Goal: Information Seeking & Learning: Learn about a topic

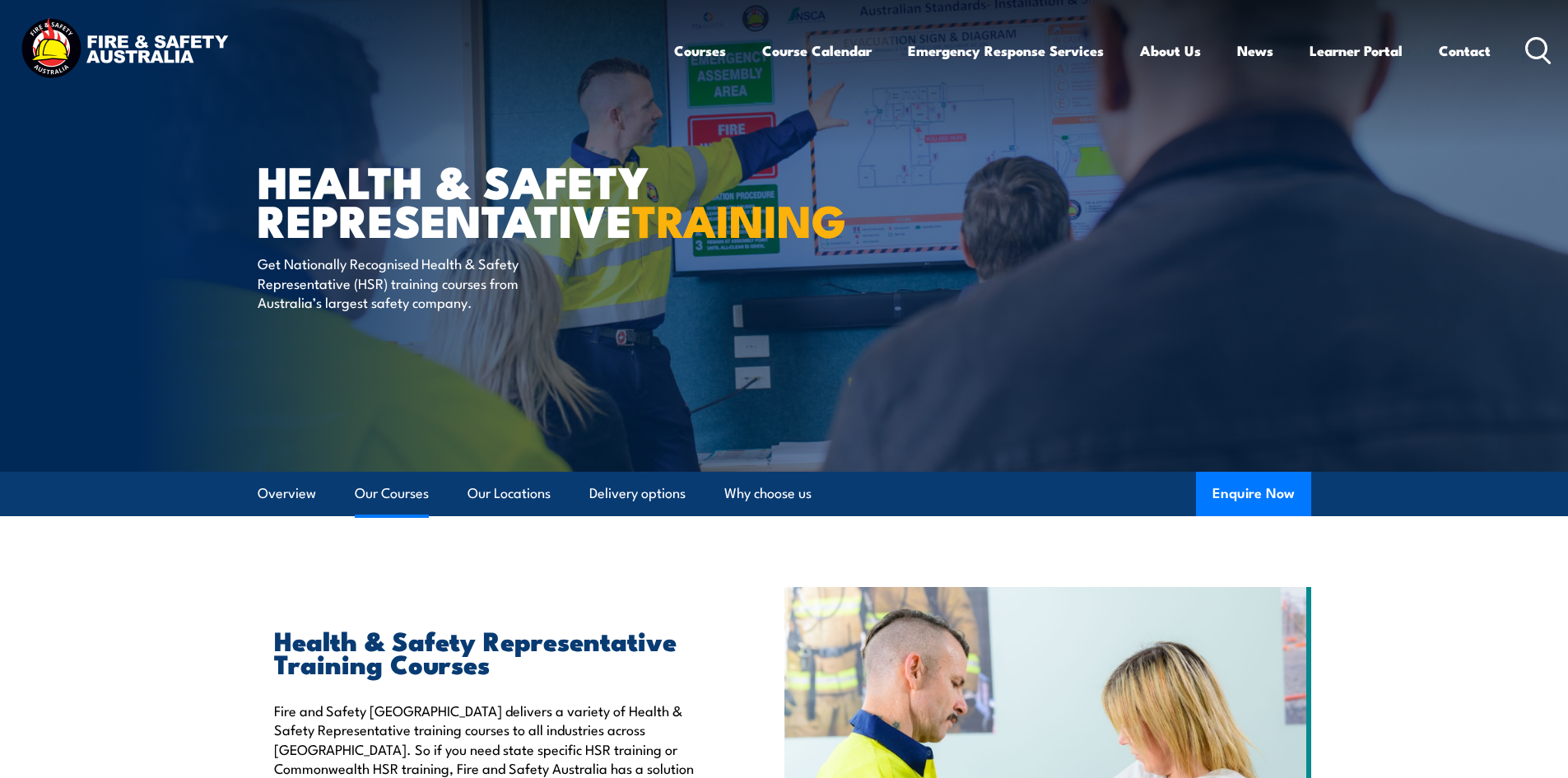
click at [396, 491] on link "Our Courses" at bounding box center [392, 493] width 74 height 44
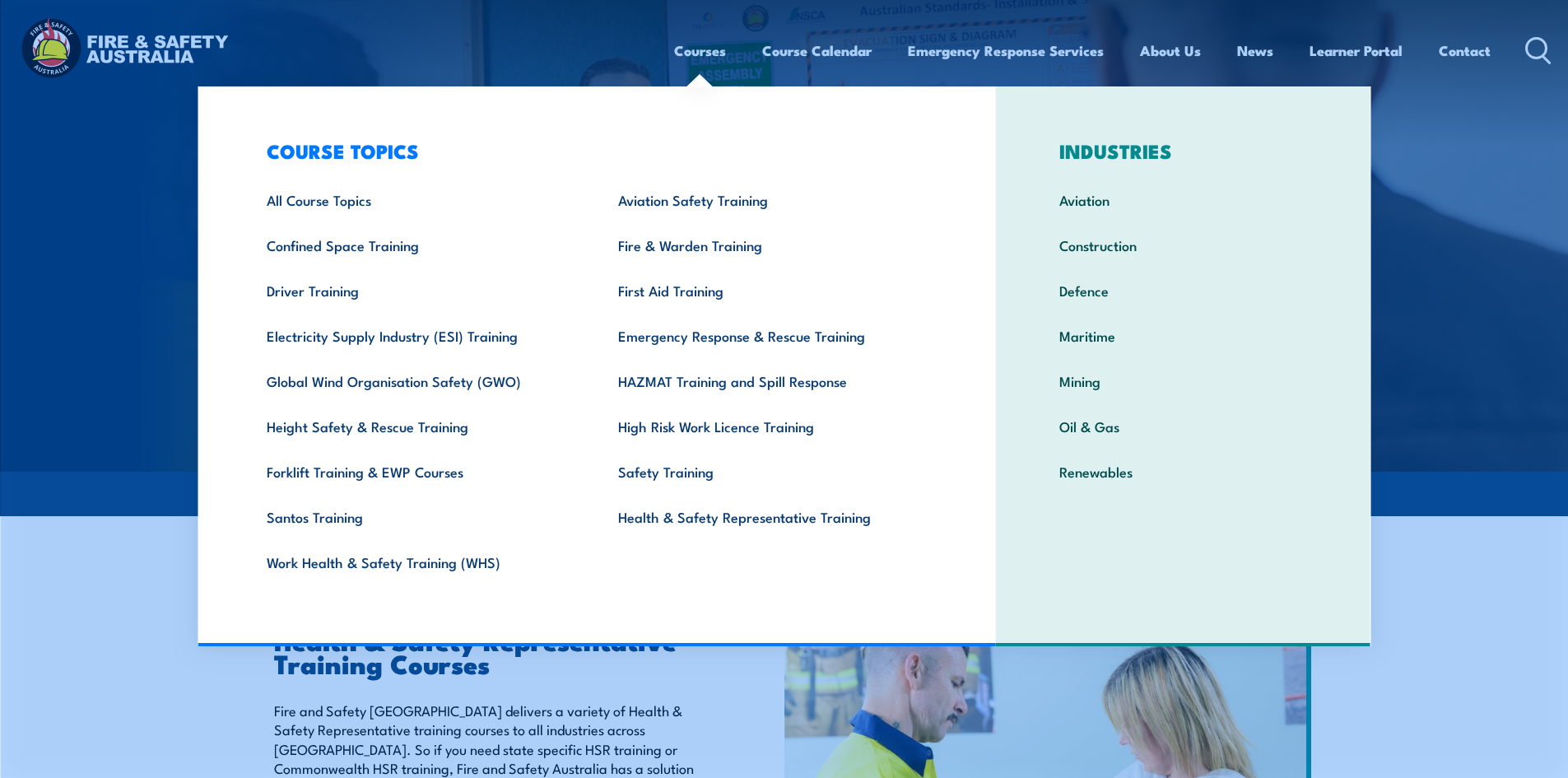
click at [700, 54] on link "Courses" at bounding box center [700, 51] width 52 height 44
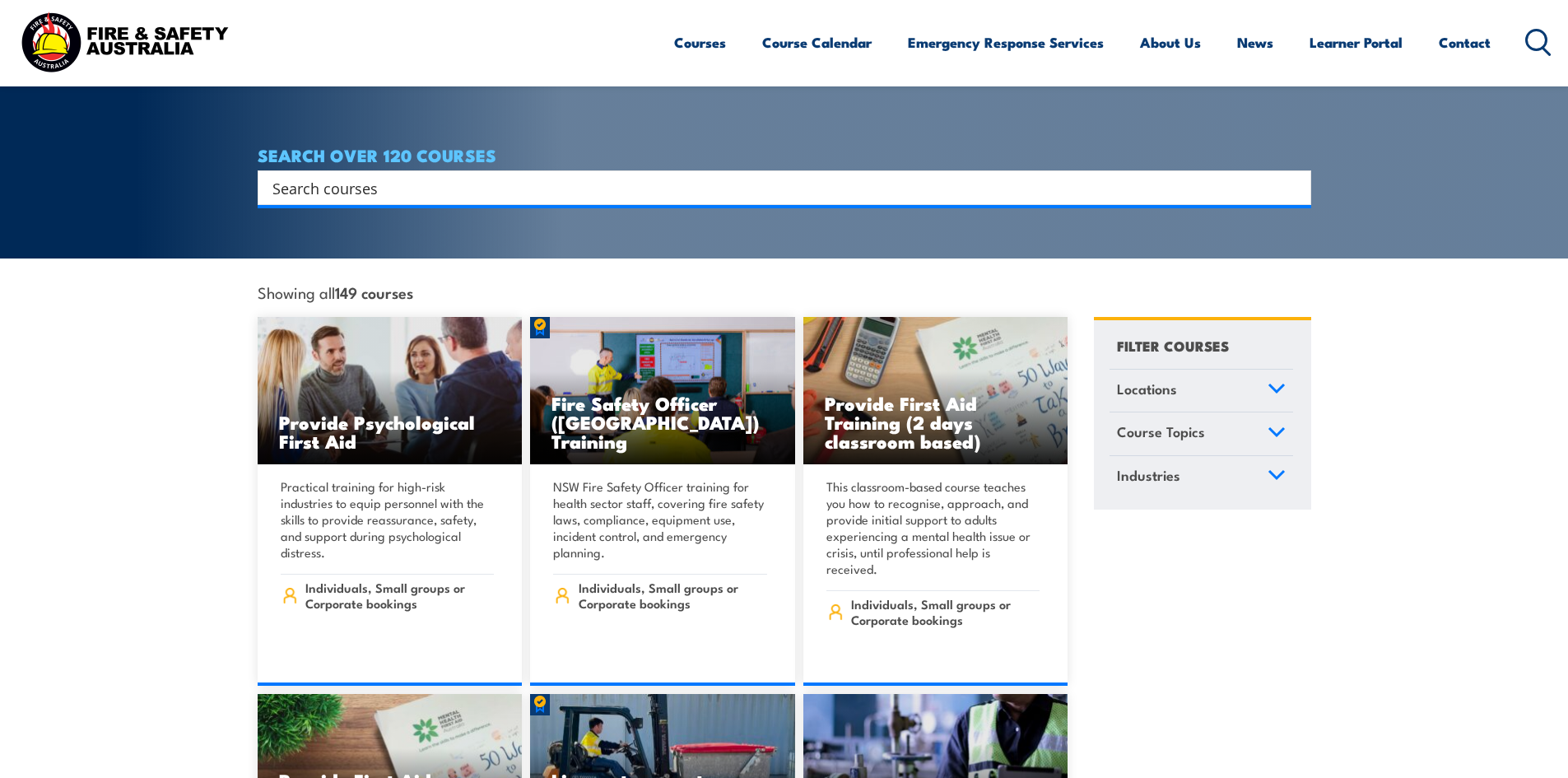
scroll to position [330, 0]
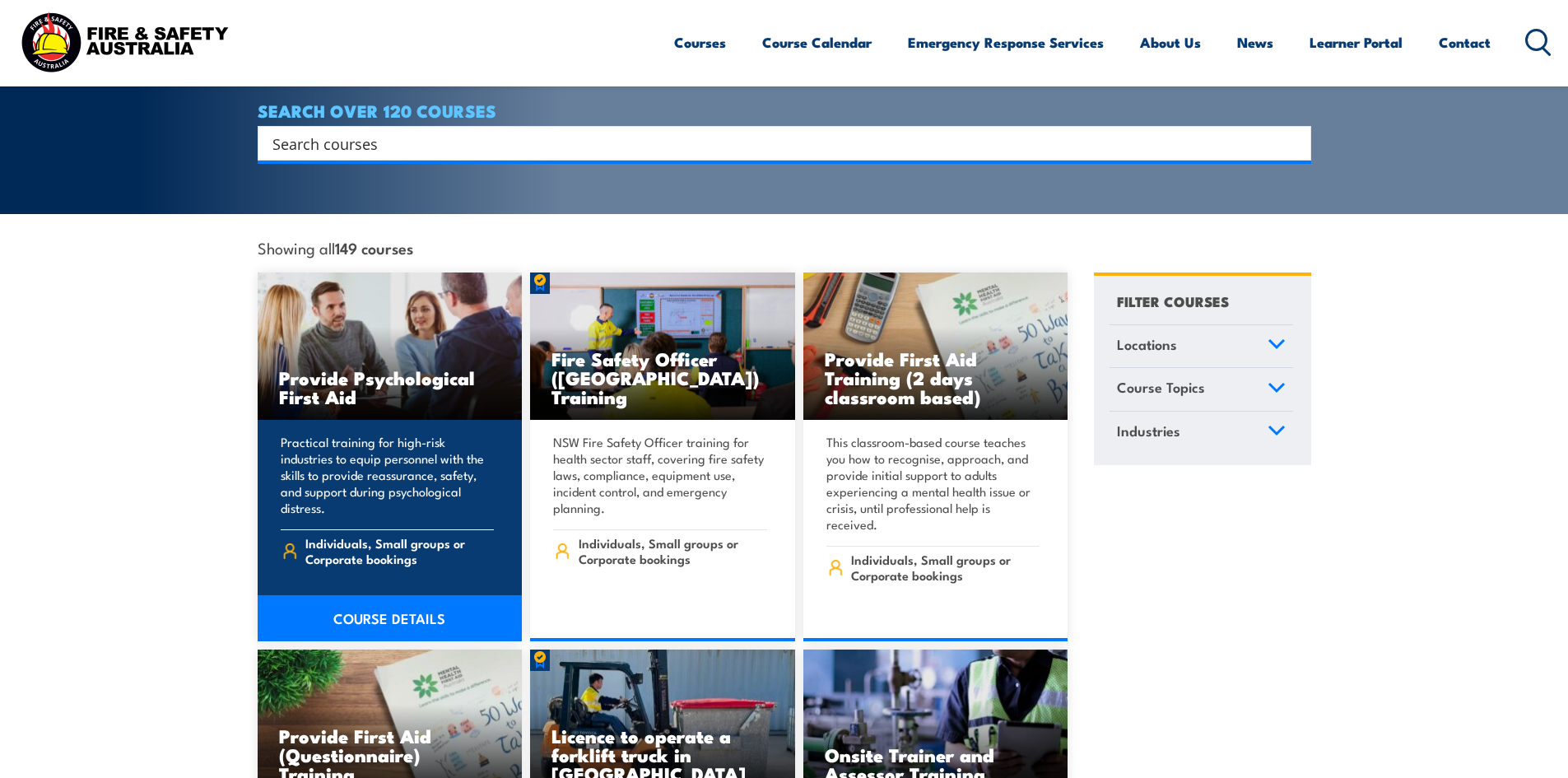
drag, startPoint x: 283, startPoint y: 422, endPoint x: 326, endPoint y: 481, distance: 73.0
click at [326, 481] on p "Practical training for high-risk industries to equip personnel with the skills …" at bounding box center [388, 474] width 214 height 82
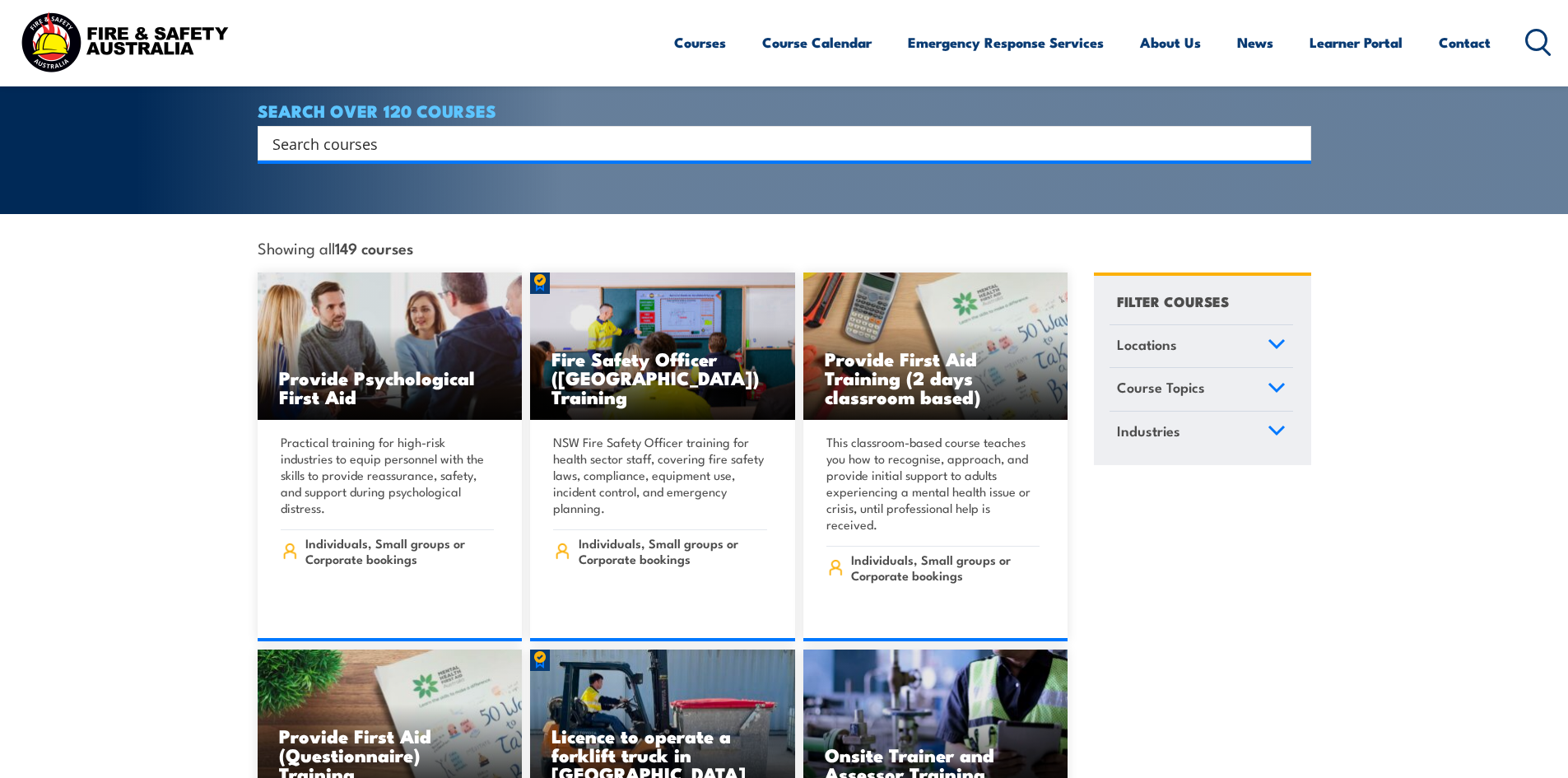
copy p "Practical training for high-risk industries to equip personnel with the skills …"
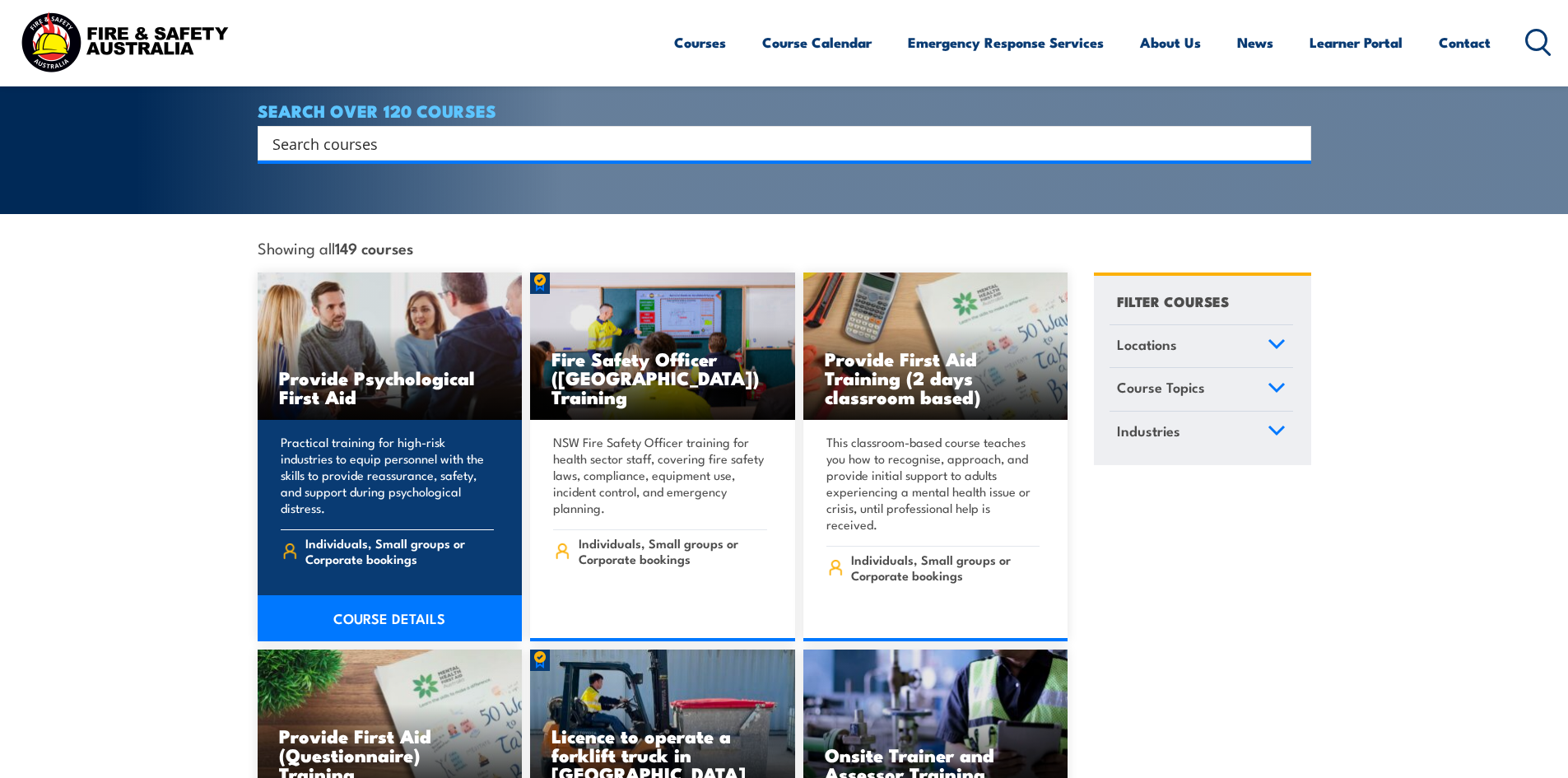
click at [392, 595] on link "COURSE DETAILS" at bounding box center [390, 618] width 265 height 46
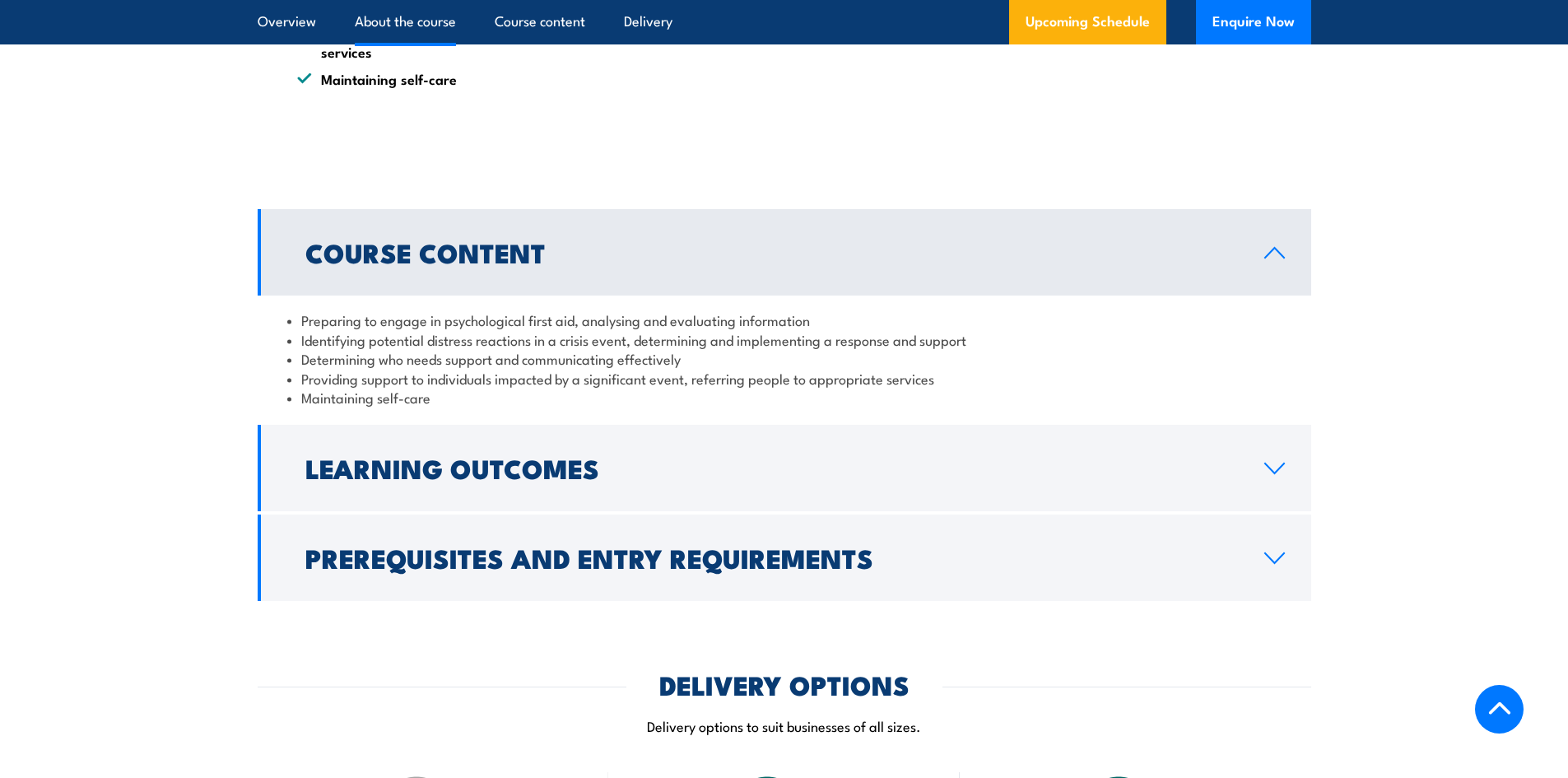
scroll to position [1482, 0]
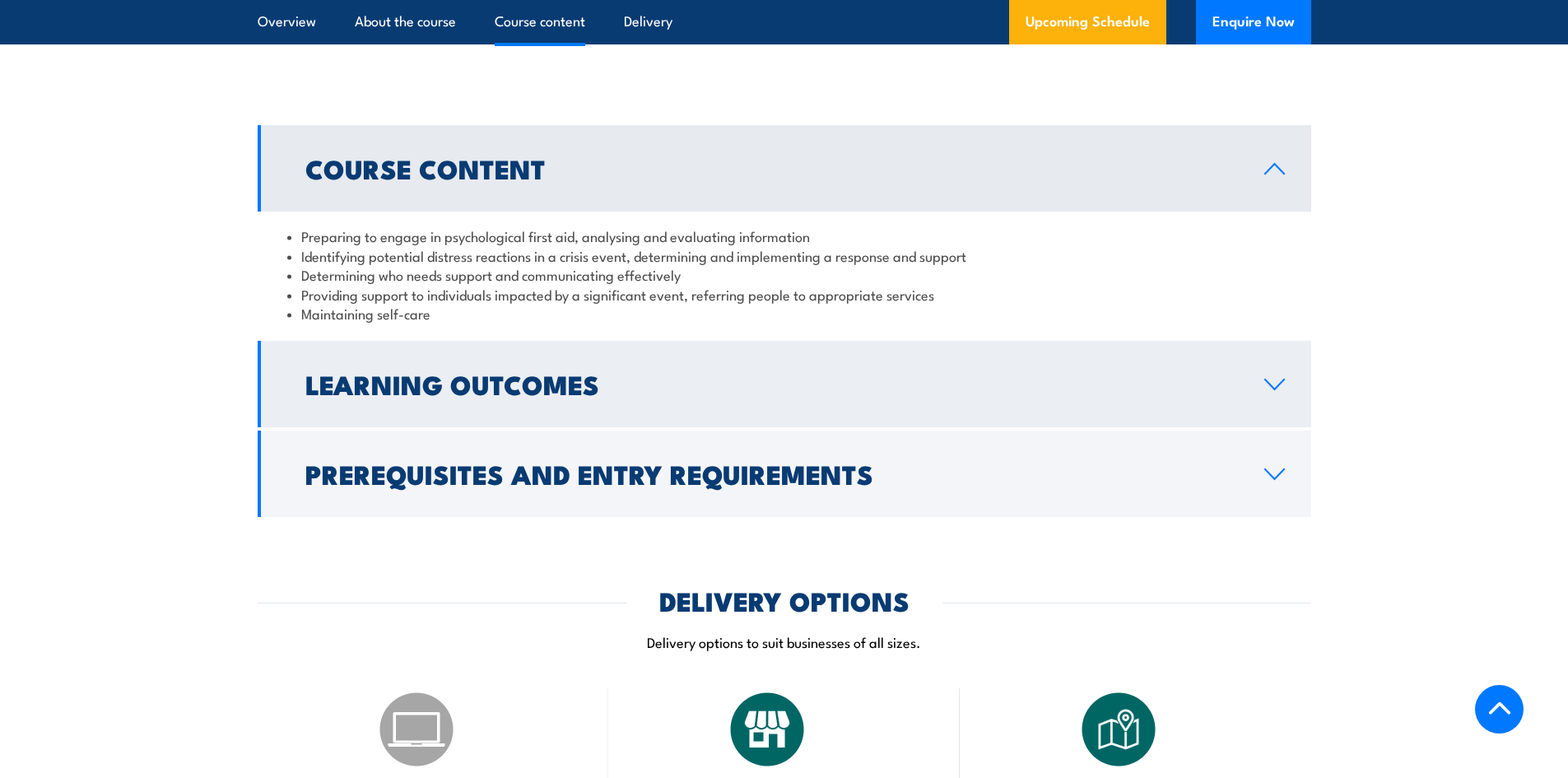
click at [786, 395] on h2 "Learning Outcomes" at bounding box center [772, 384] width 933 height 23
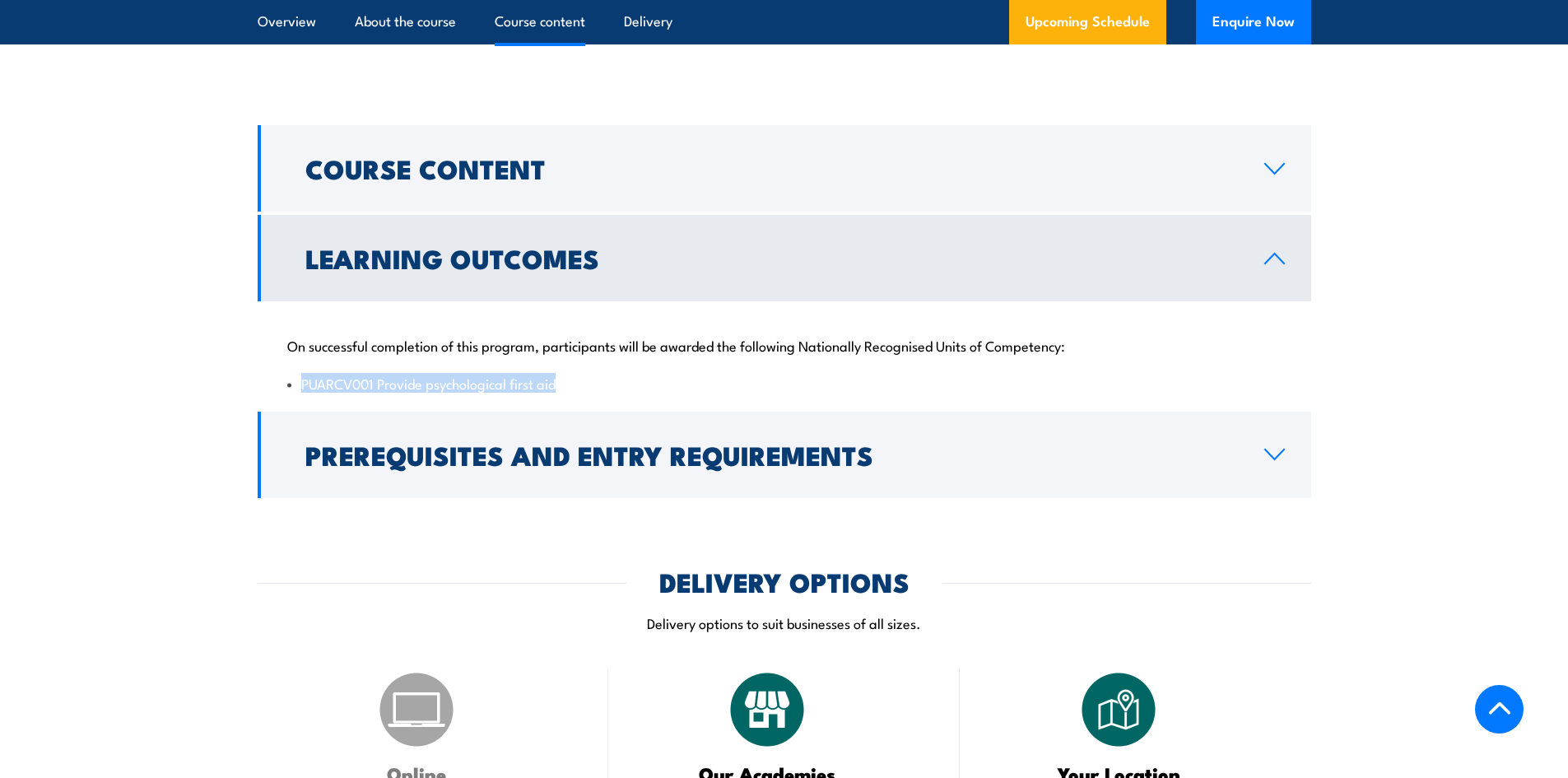
drag, startPoint x: 579, startPoint y: 407, endPoint x: 305, endPoint y: 413, distance: 274.1
click at [305, 407] on div "On successful completion of this program, participants will be awarded the foll…" at bounding box center [784, 355] width 1054 height 106
copy li "PUARCV001 Provide psychological first aid"
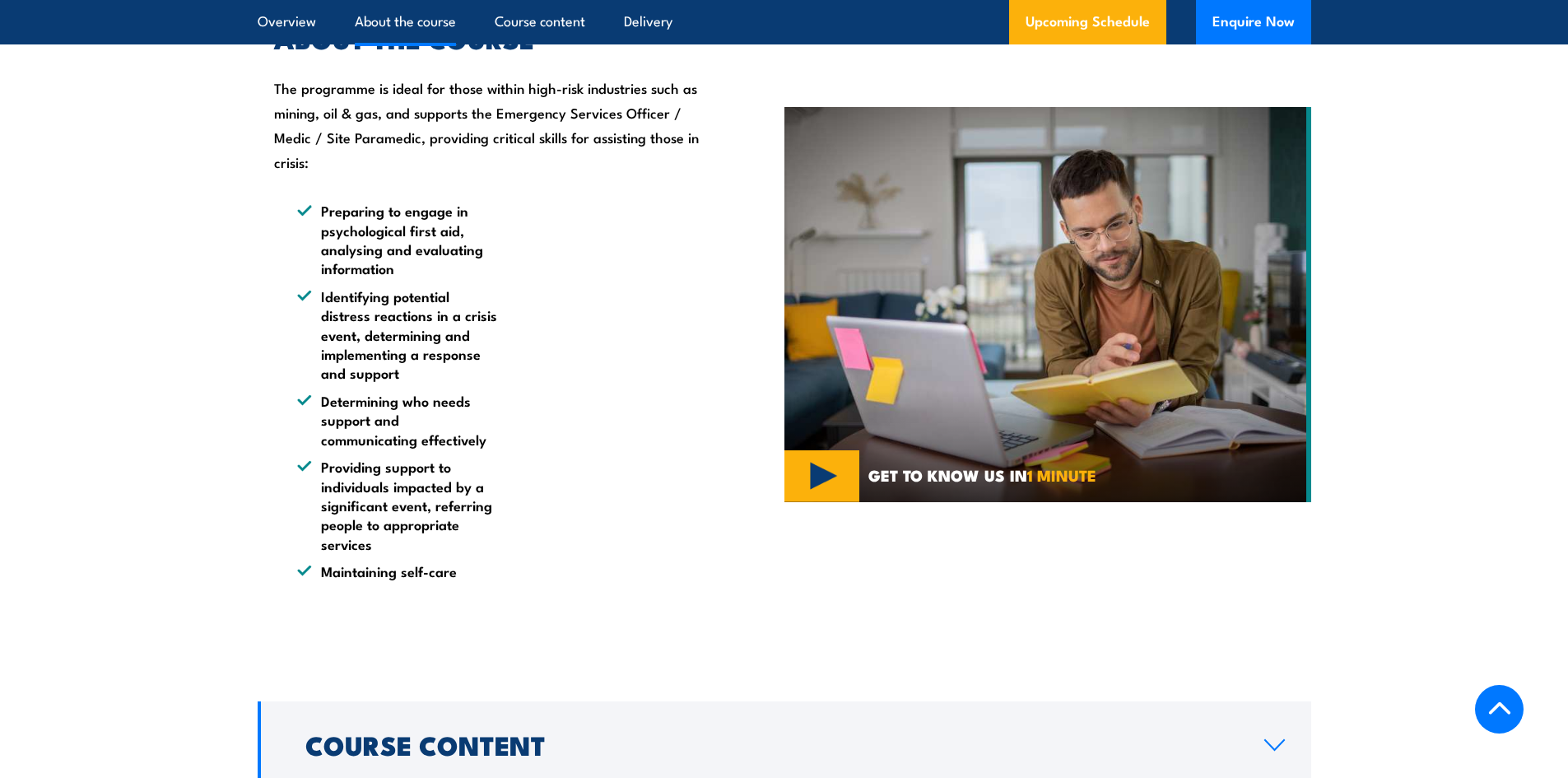
scroll to position [411, 0]
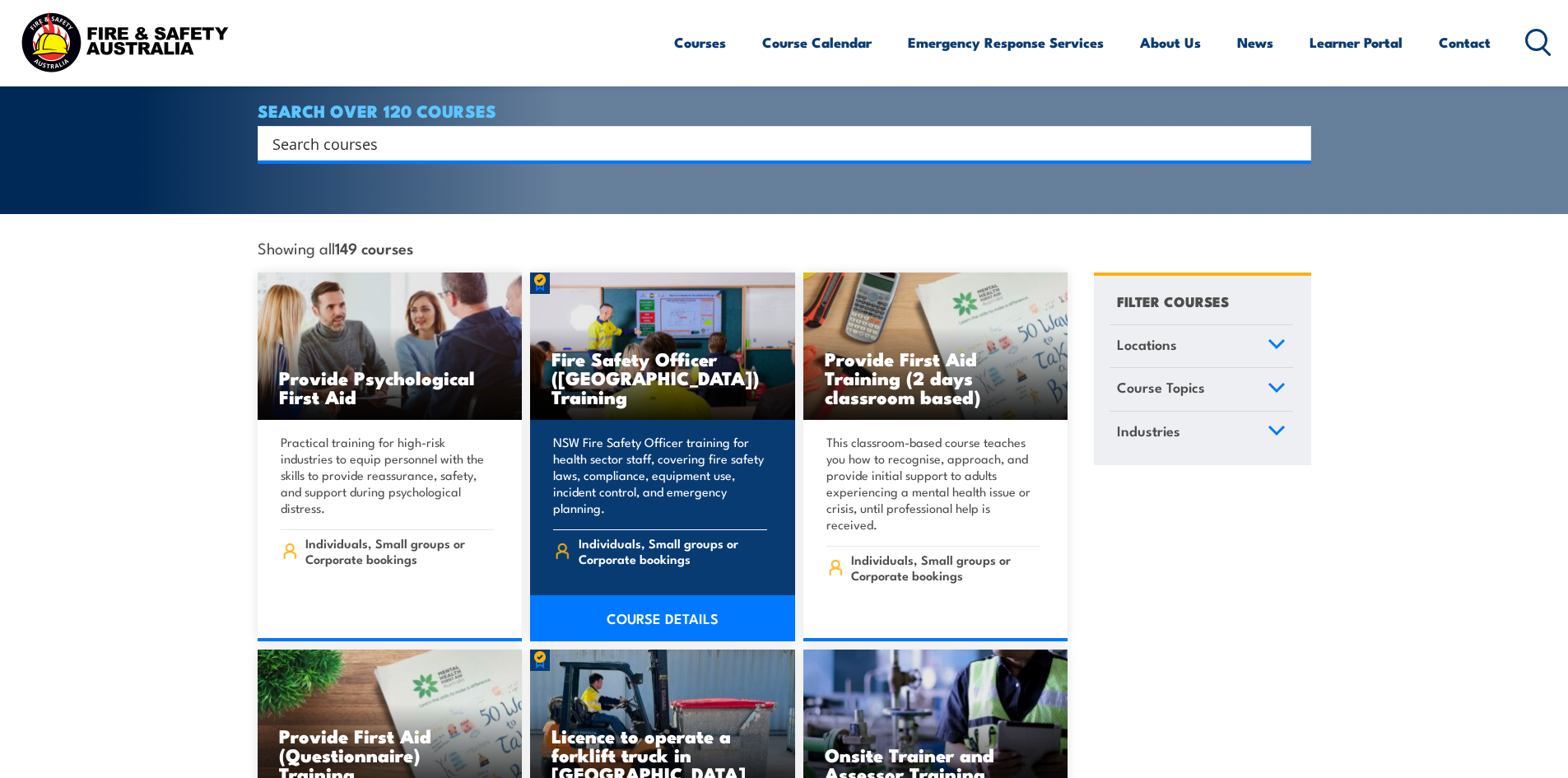
drag, startPoint x: 552, startPoint y: 418, endPoint x: 620, endPoint y: 485, distance: 95.5
click at [620, 485] on div "NSW Fire Safety Officer training for health sector staff, covering fire safety …" at bounding box center [662, 521] width 265 height 204
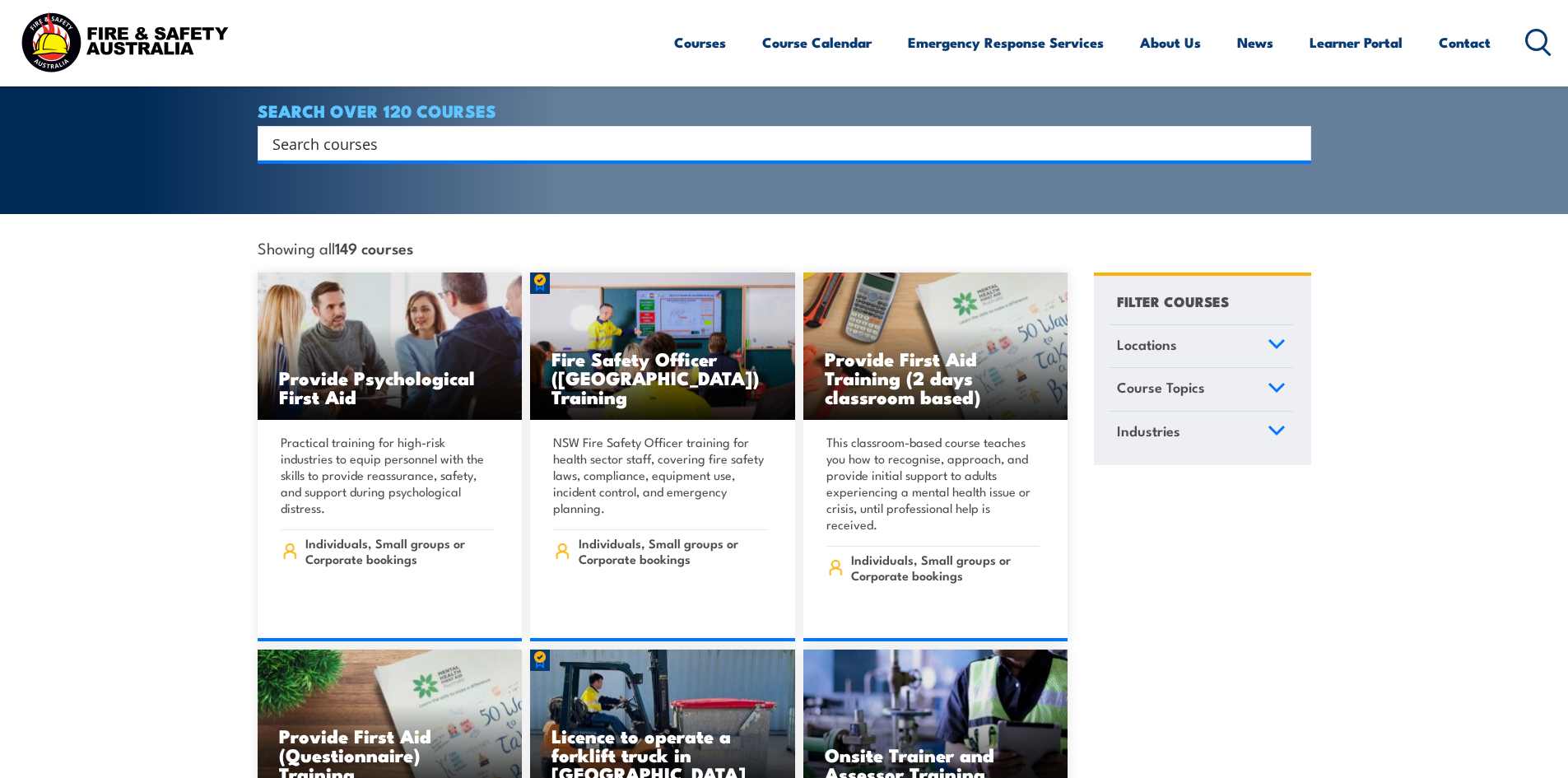
copy p "NSW Fire Safety Officer training for health sector staff, covering fire safety …"
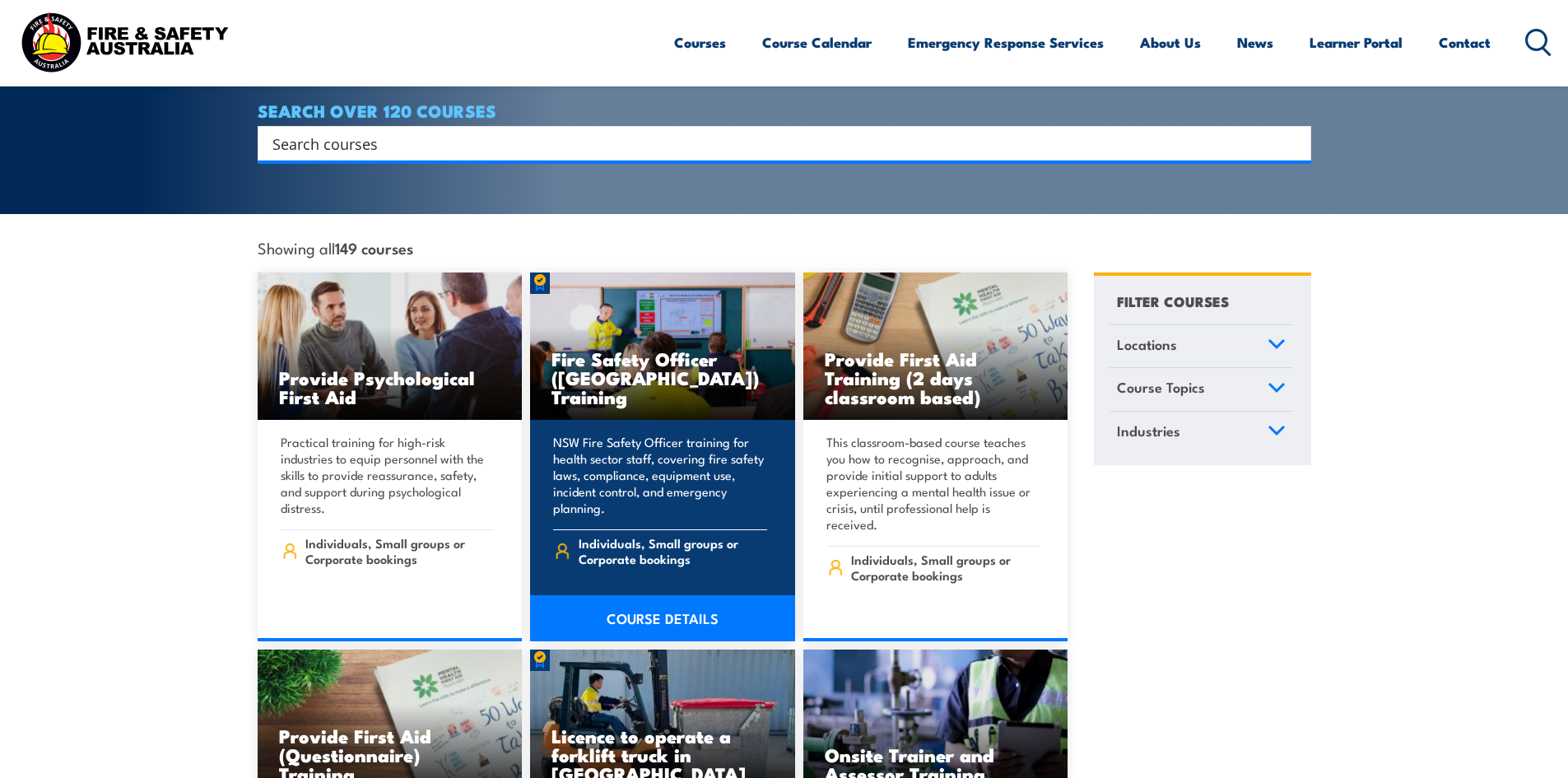
click at [649, 601] on link "COURSE DETAILS" at bounding box center [662, 618] width 265 height 46
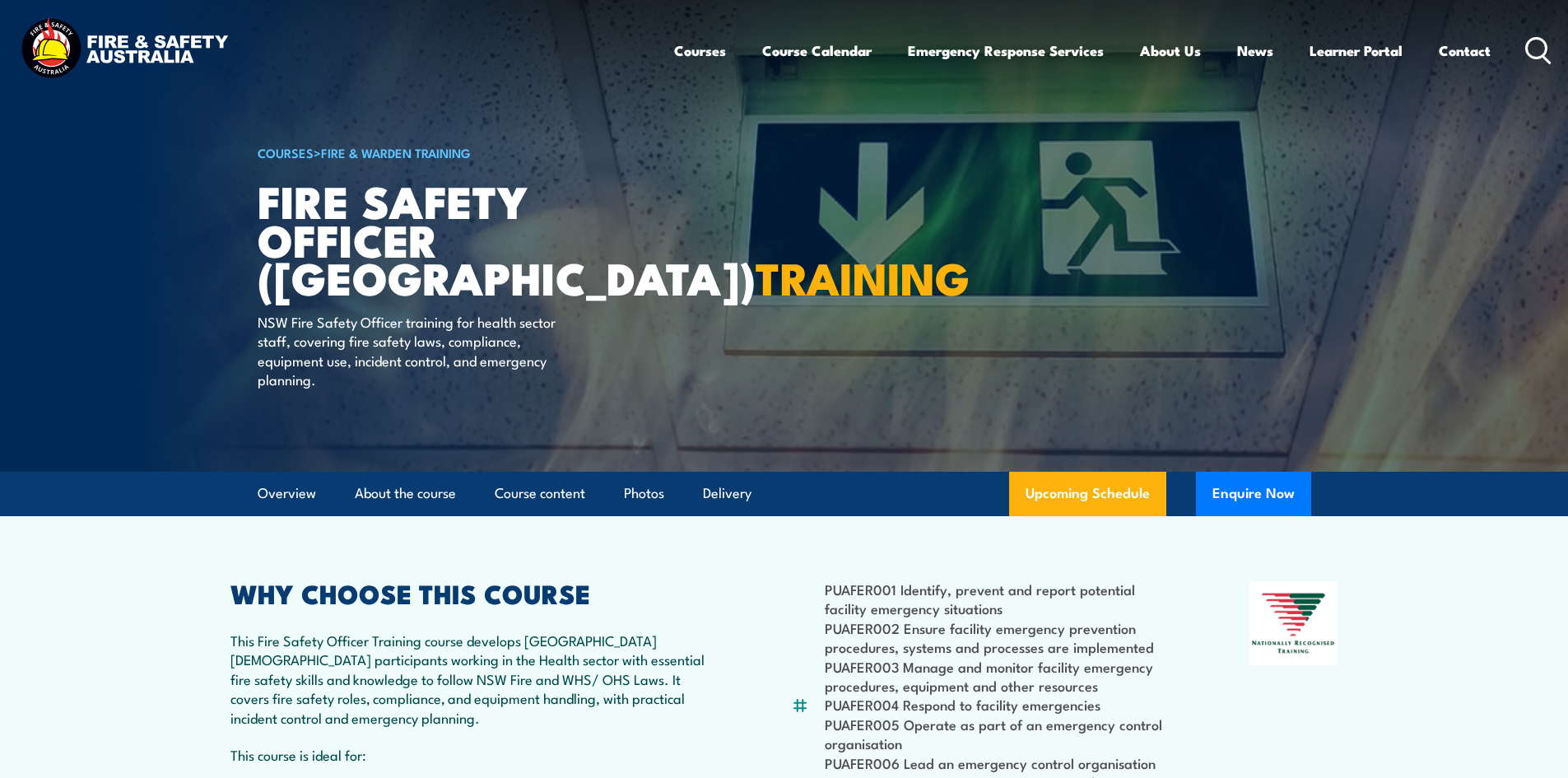
scroll to position [165, 0]
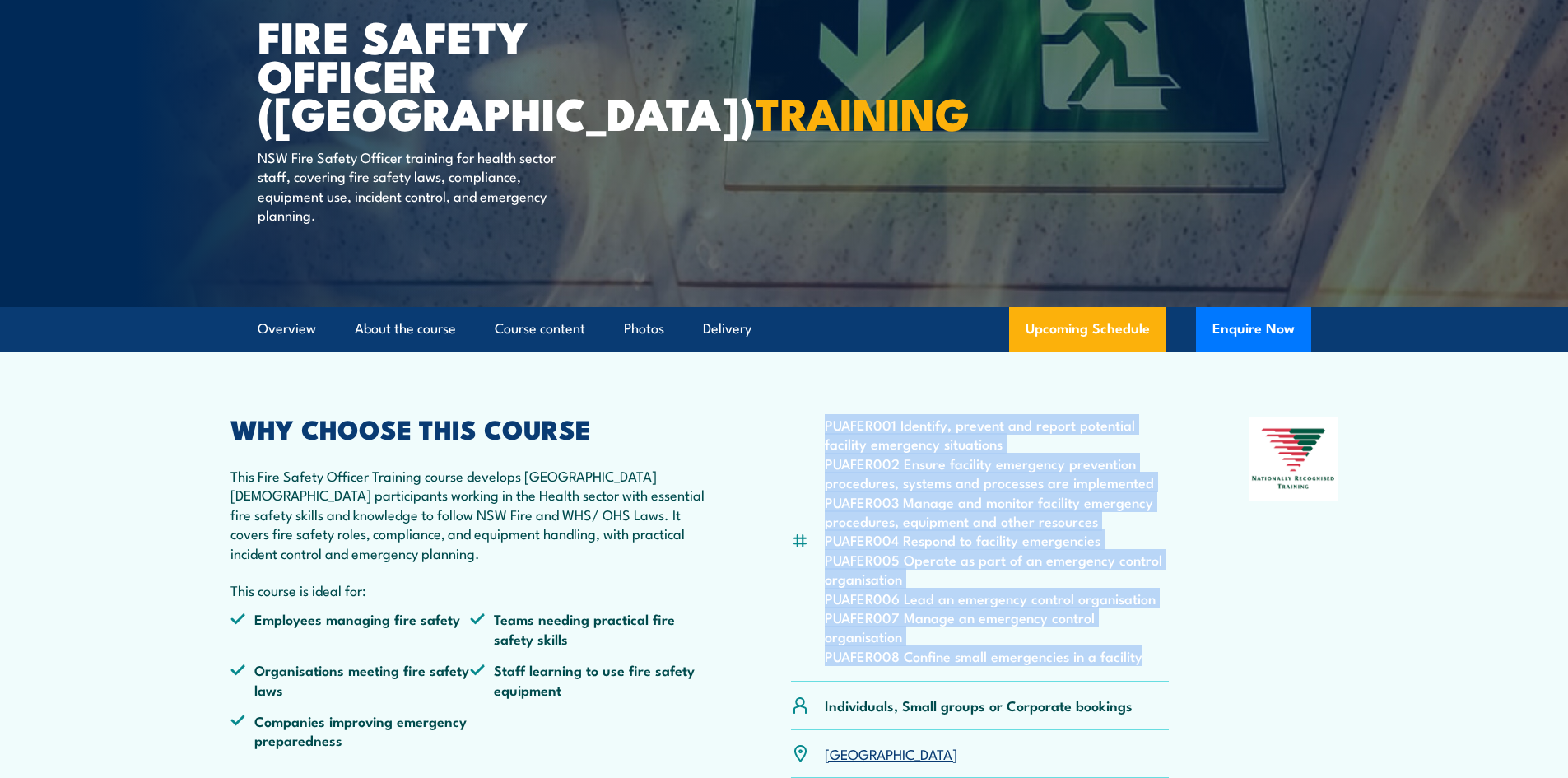
drag, startPoint x: 1150, startPoint y: 655, endPoint x: 816, endPoint y: 431, distance: 402.2
click at [816, 431] on div "PUAFER001 Identify, prevent and report potential facility emergency situations …" at bounding box center [980, 548] width 379 height 265
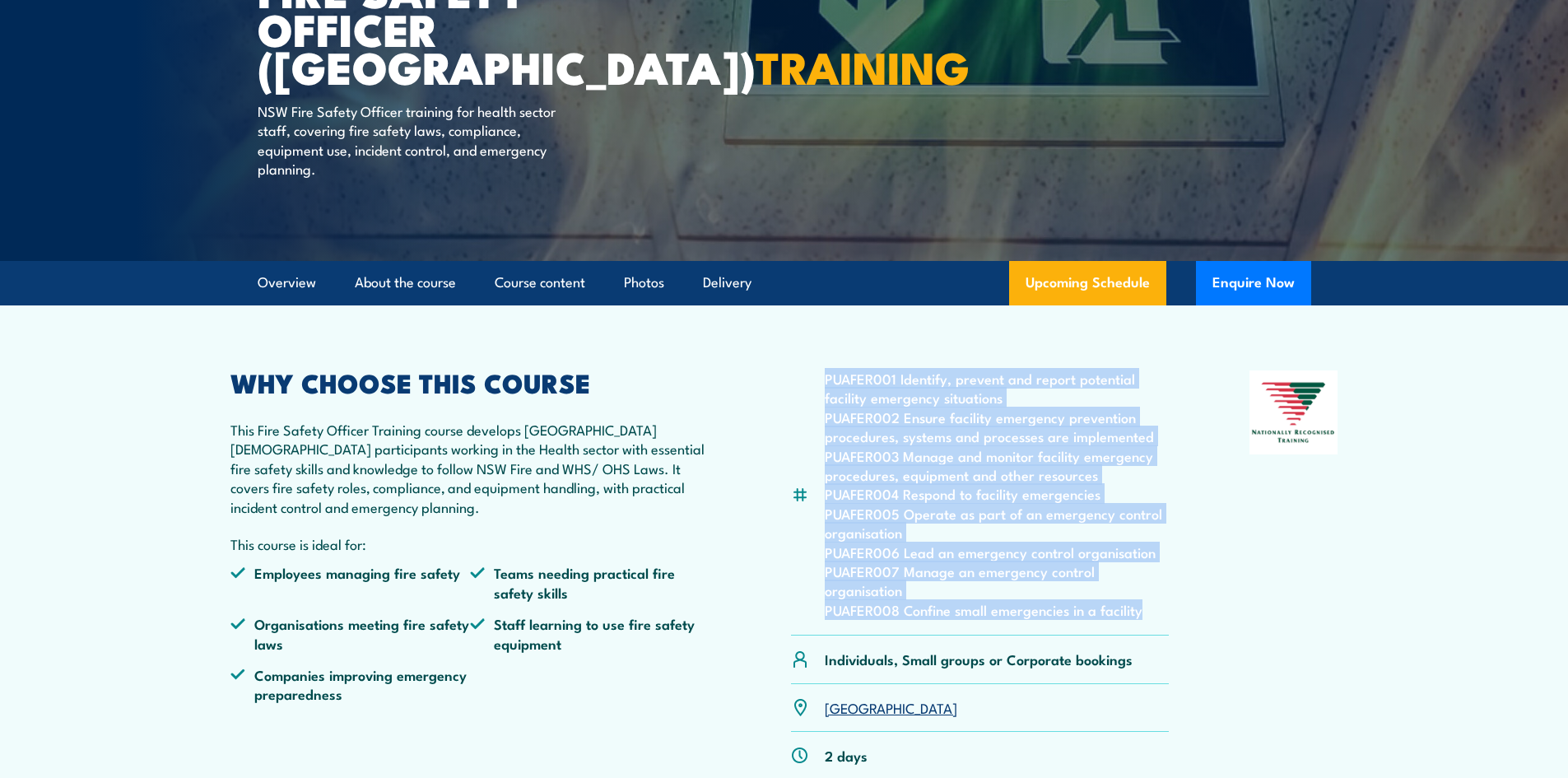
scroll to position [247, 0]
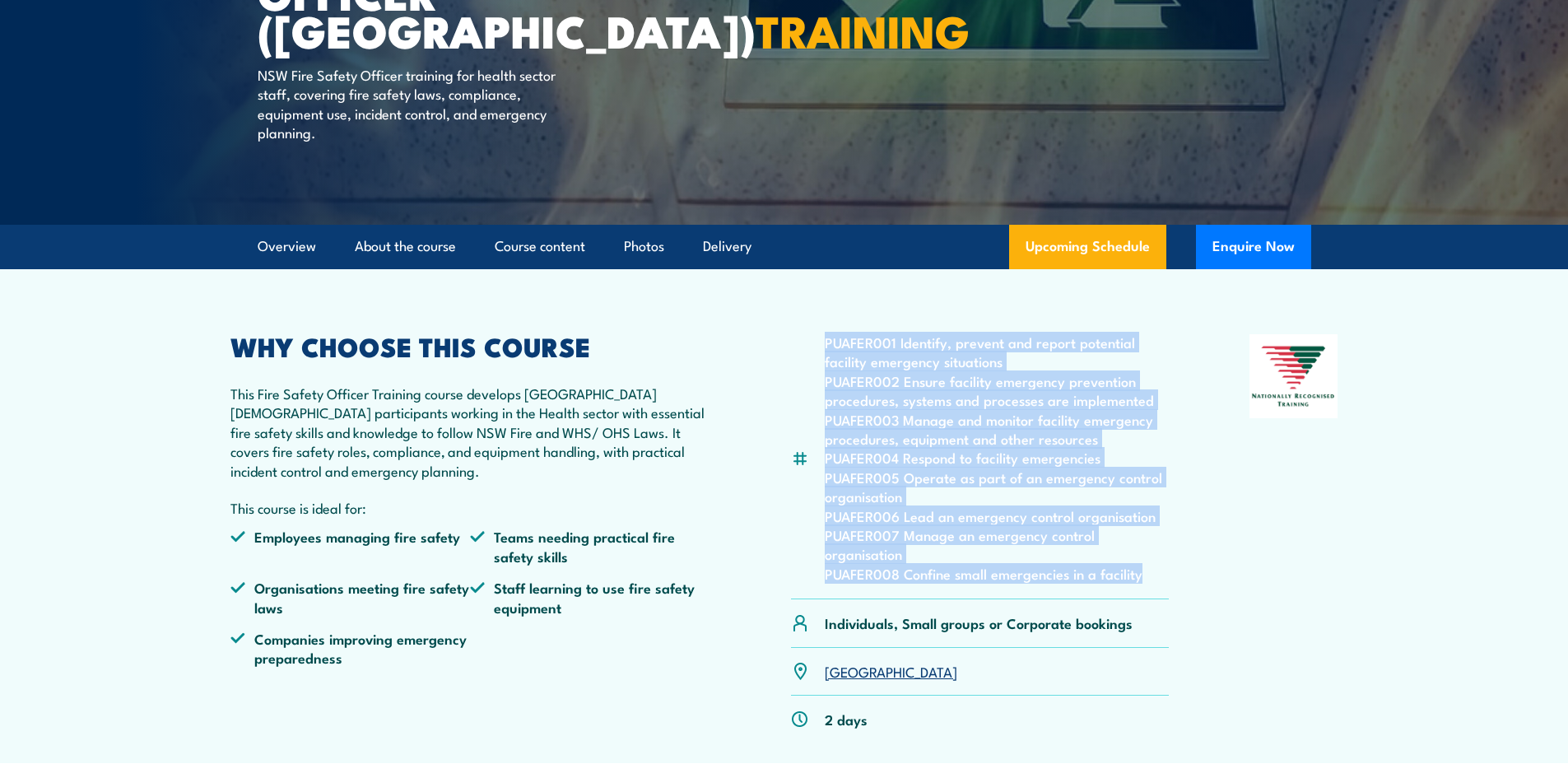
copy ul "PUAFER001 Identify, prevent and report potential facility emergency situations …"
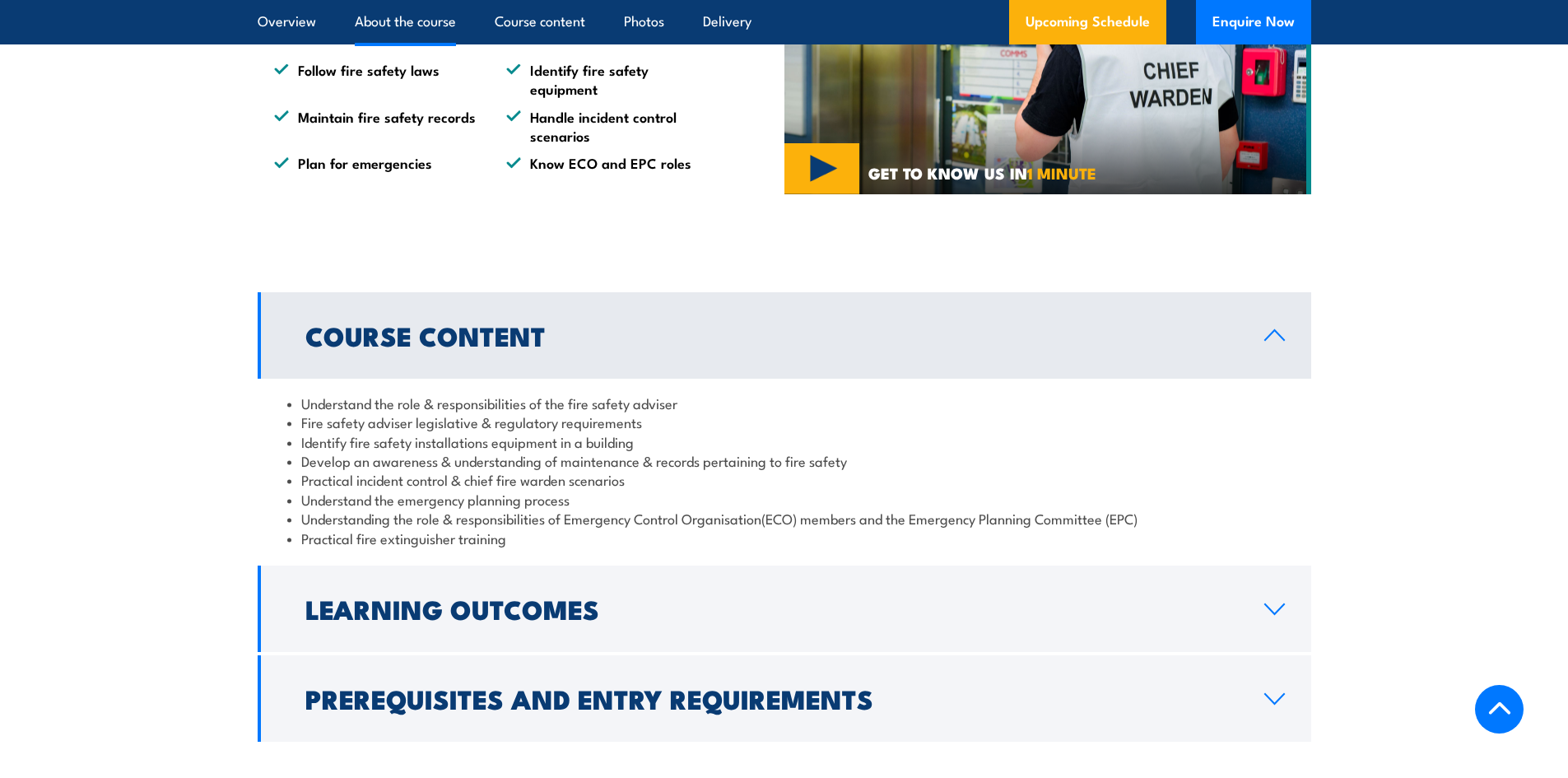
scroll to position [1234, 0]
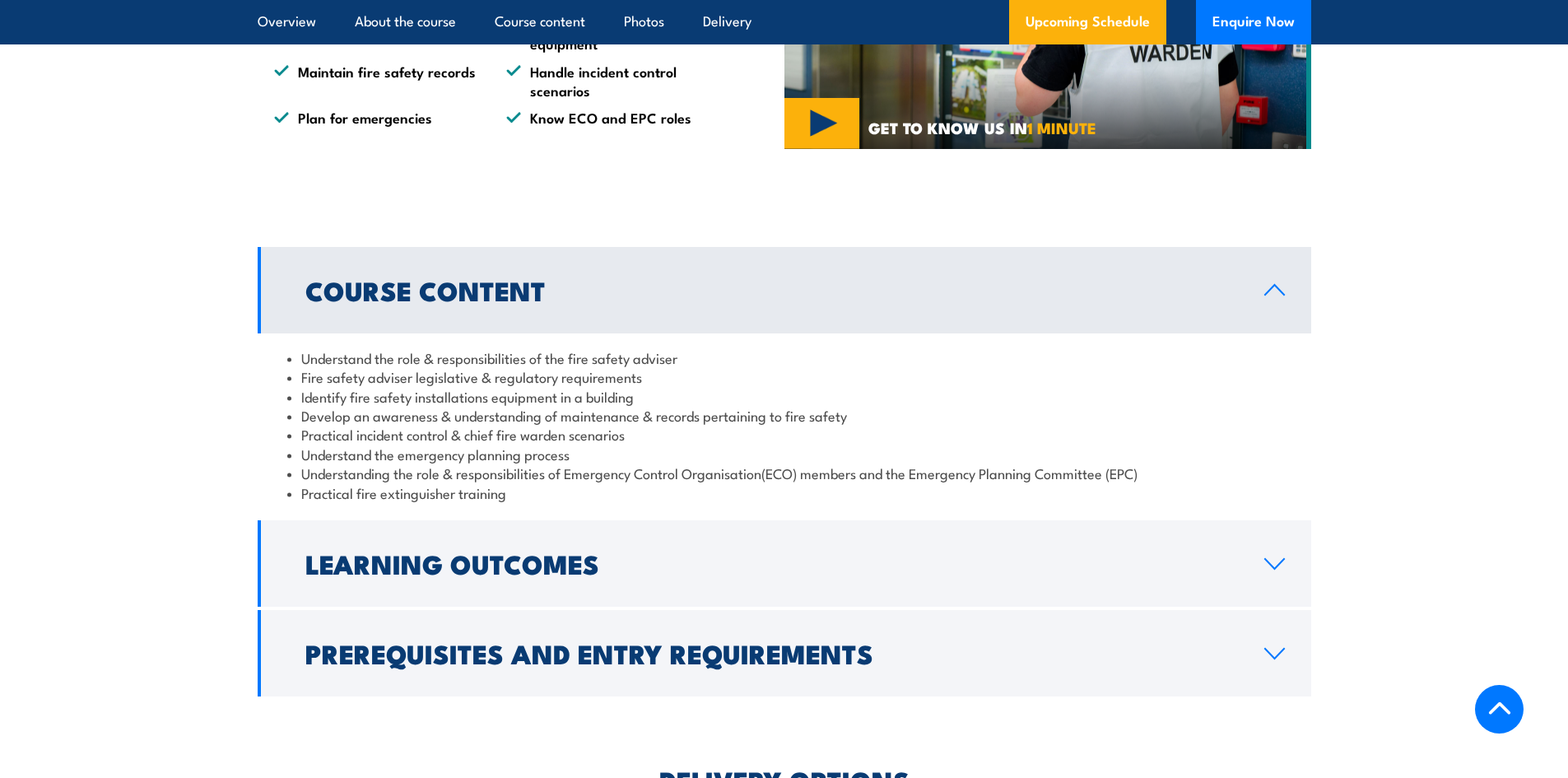
drag, startPoint x: 1291, startPoint y: 648, endPoint x: 1285, endPoint y: 643, distance: 7.8
click at [1291, 648] on link "Prerequisites and Entry Requirements" at bounding box center [784, 653] width 1054 height 87
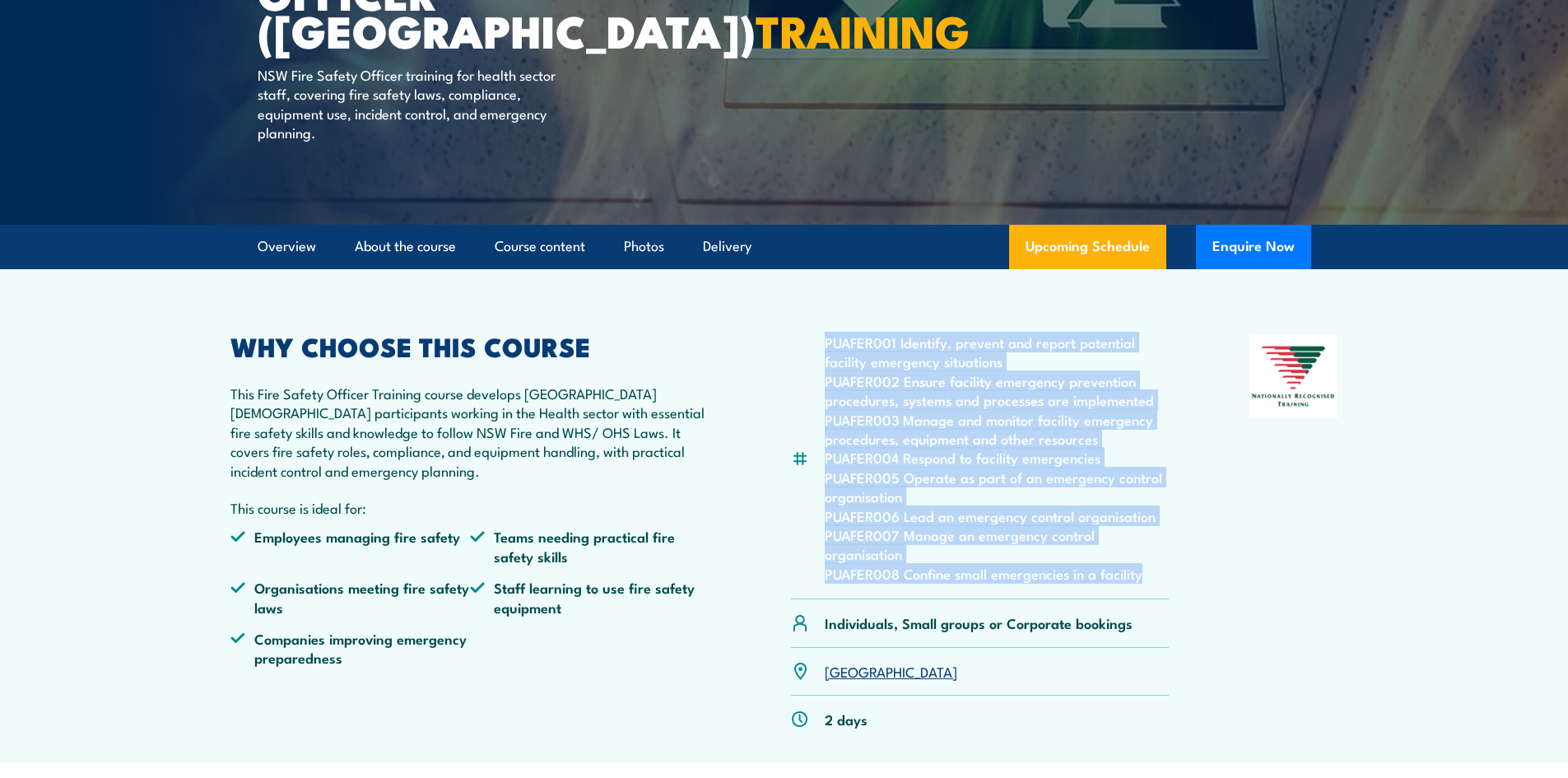
scroll to position [0, 0]
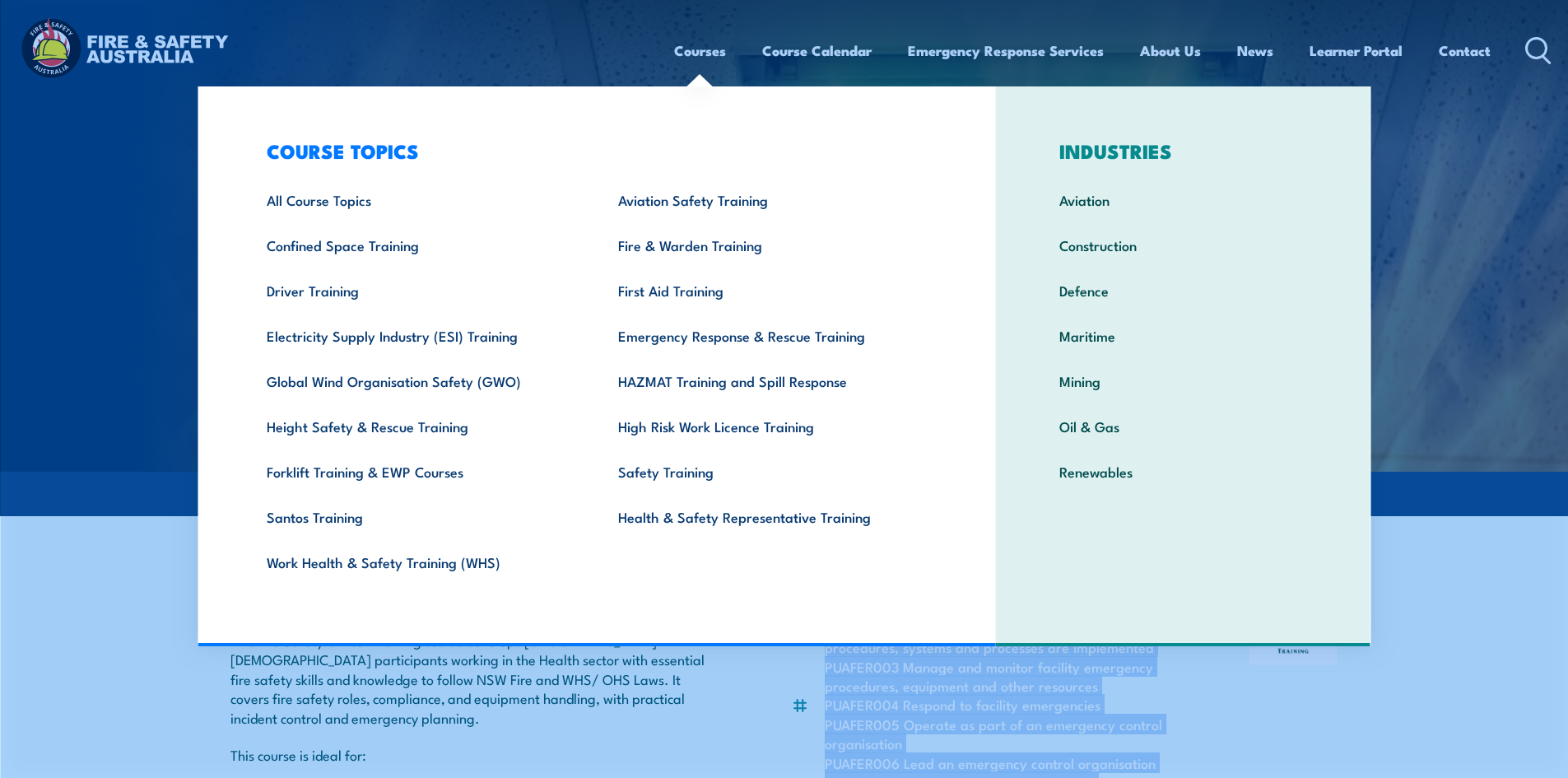
click at [686, 51] on link "Courses" at bounding box center [700, 51] width 52 height 44
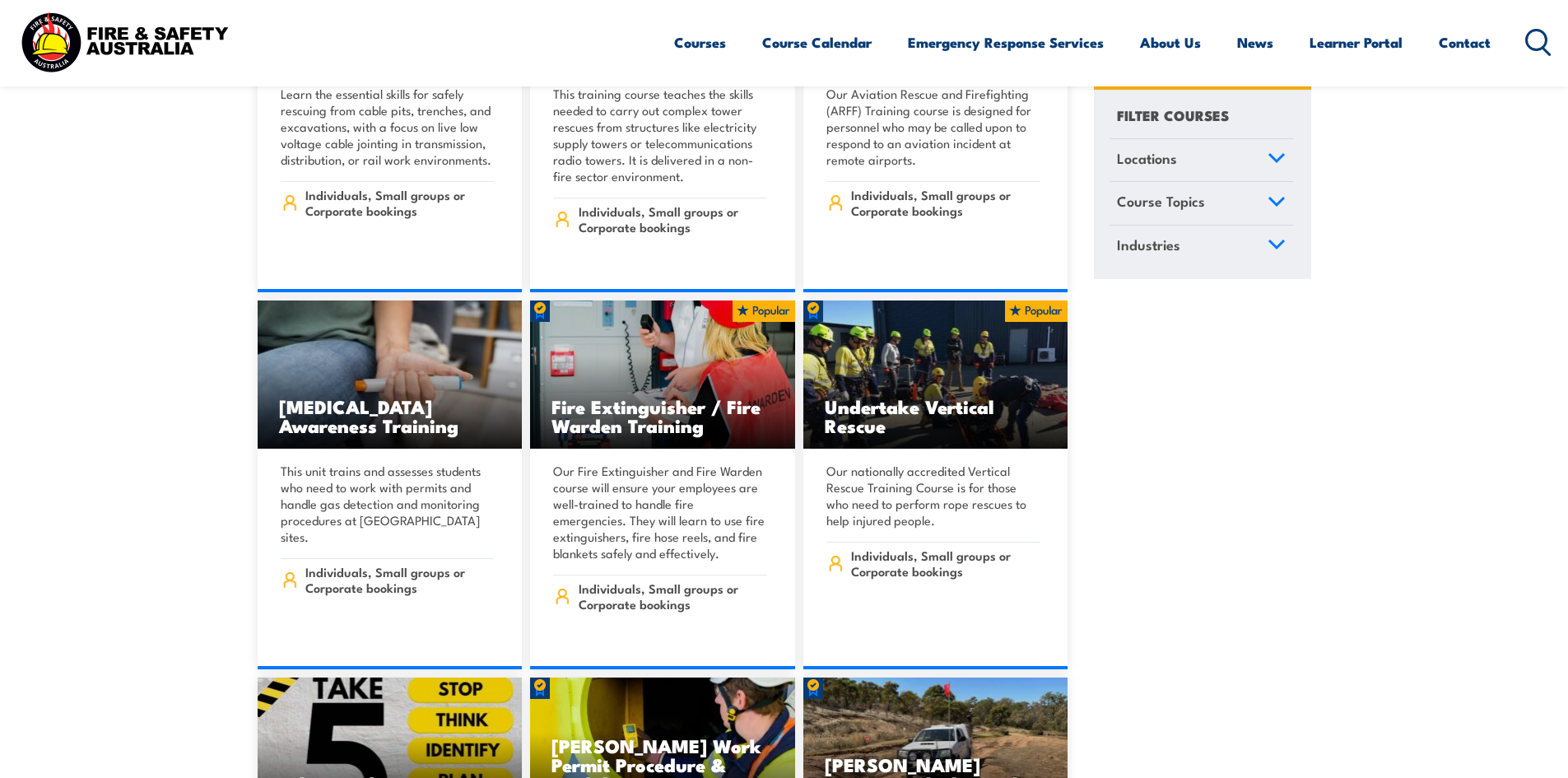
scroll to position [6009, 0]
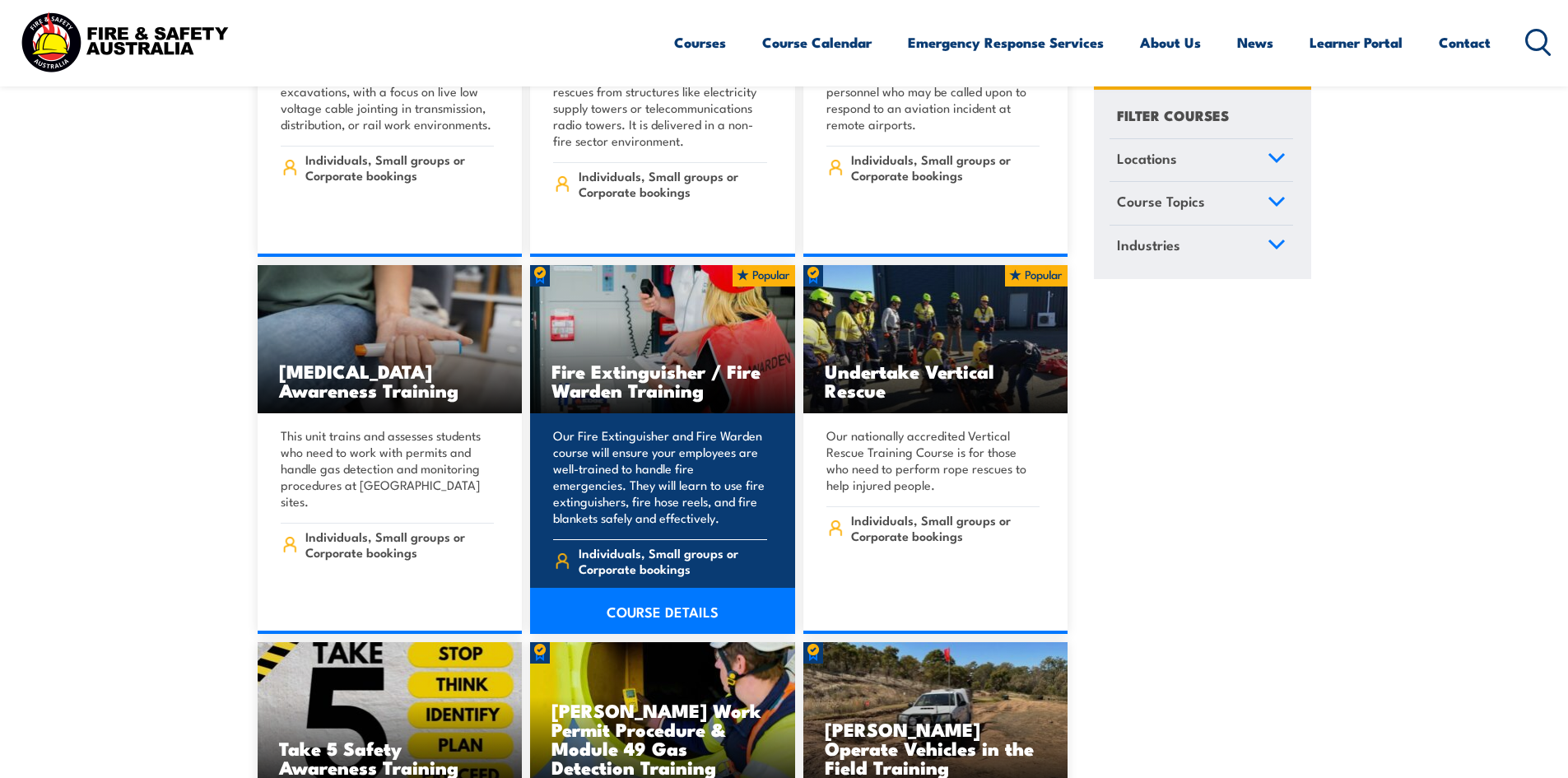
drag, startPoint x: 554, startPoint y: 414, endPoint x: 723, endPoint y: 494, distance: 187.0
click at [723, 494] on p "Our Fire Extinguisher and Fire Warden course will ensure your employees are wel…" at bounding box center [660, 476] width 214 height 99
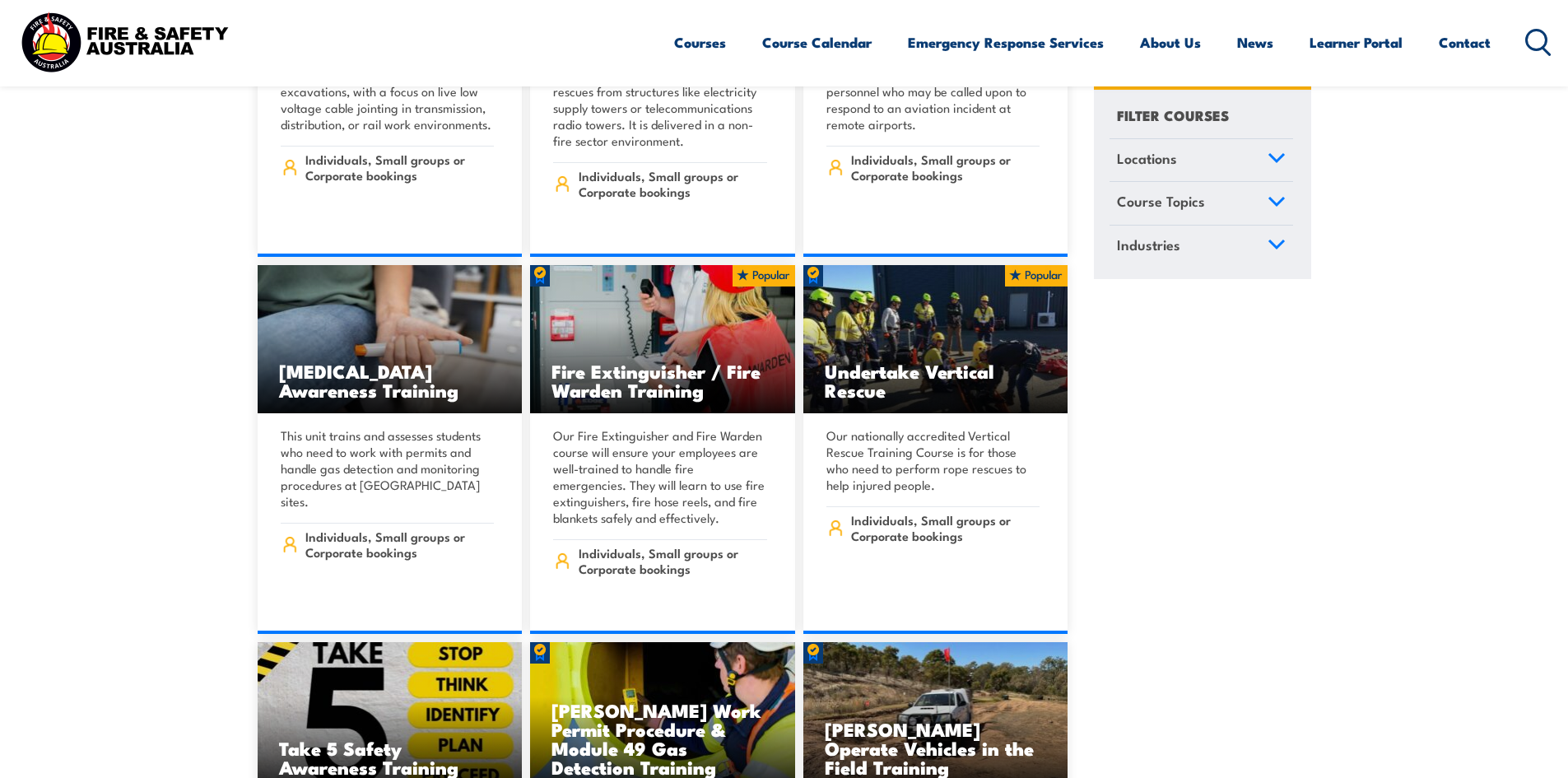
copy p "Our Fire Extinguisher and Fire Warden course will ensure your employees are wel…"
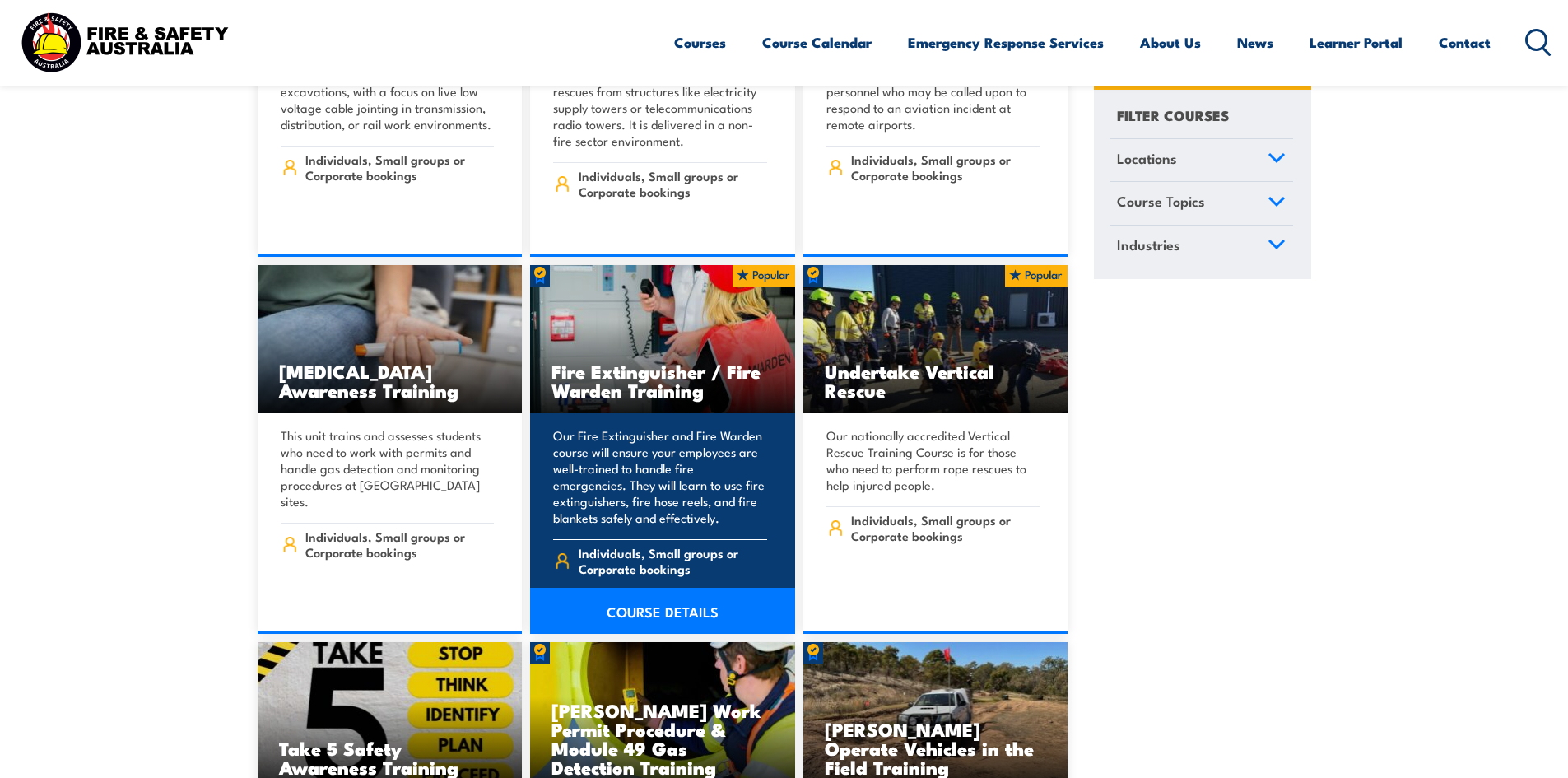
drag, startPoint x: 658, startPoint y: 592, endPoint x: 689, endPoint y: 587, distance: 31.4
click at [658, 592] on link "COURSE DETAILS" at bounding box center [662, 610] width 265 height 46
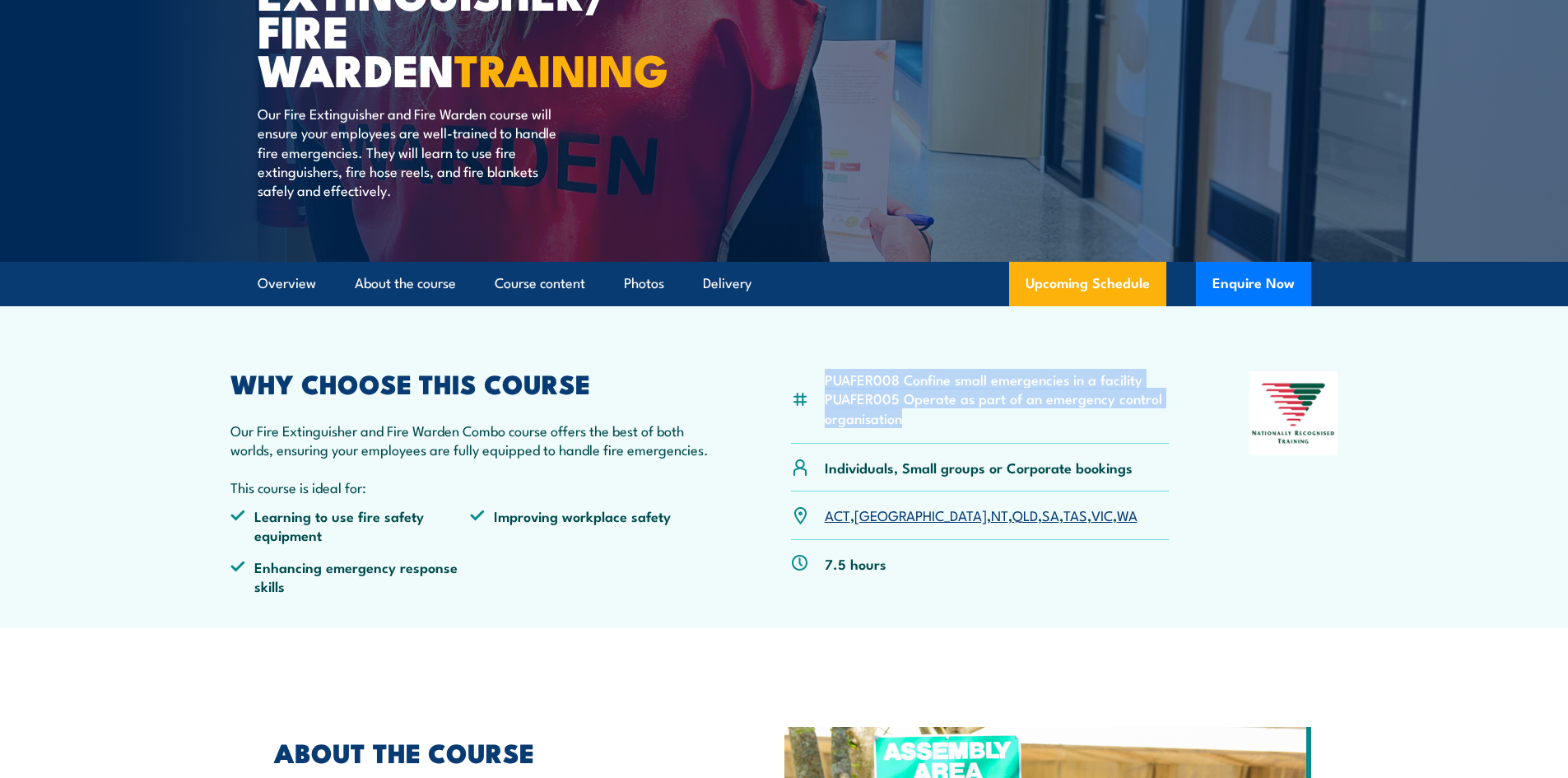
drag, startPoint x: 825, startPoint y: 377, endPoint x: 930, endPoint y: 411, distance: 110.4
click at [930, 411] on ul "PUAFER008 Confine small emergencies in a facility PUAFER005 Operate as part of …" at bounding box center [997, 398] width 345 height 58
copy ul "PUAFER008 Confine small emergencies in a facility PUAFER005 Operate as part of …"
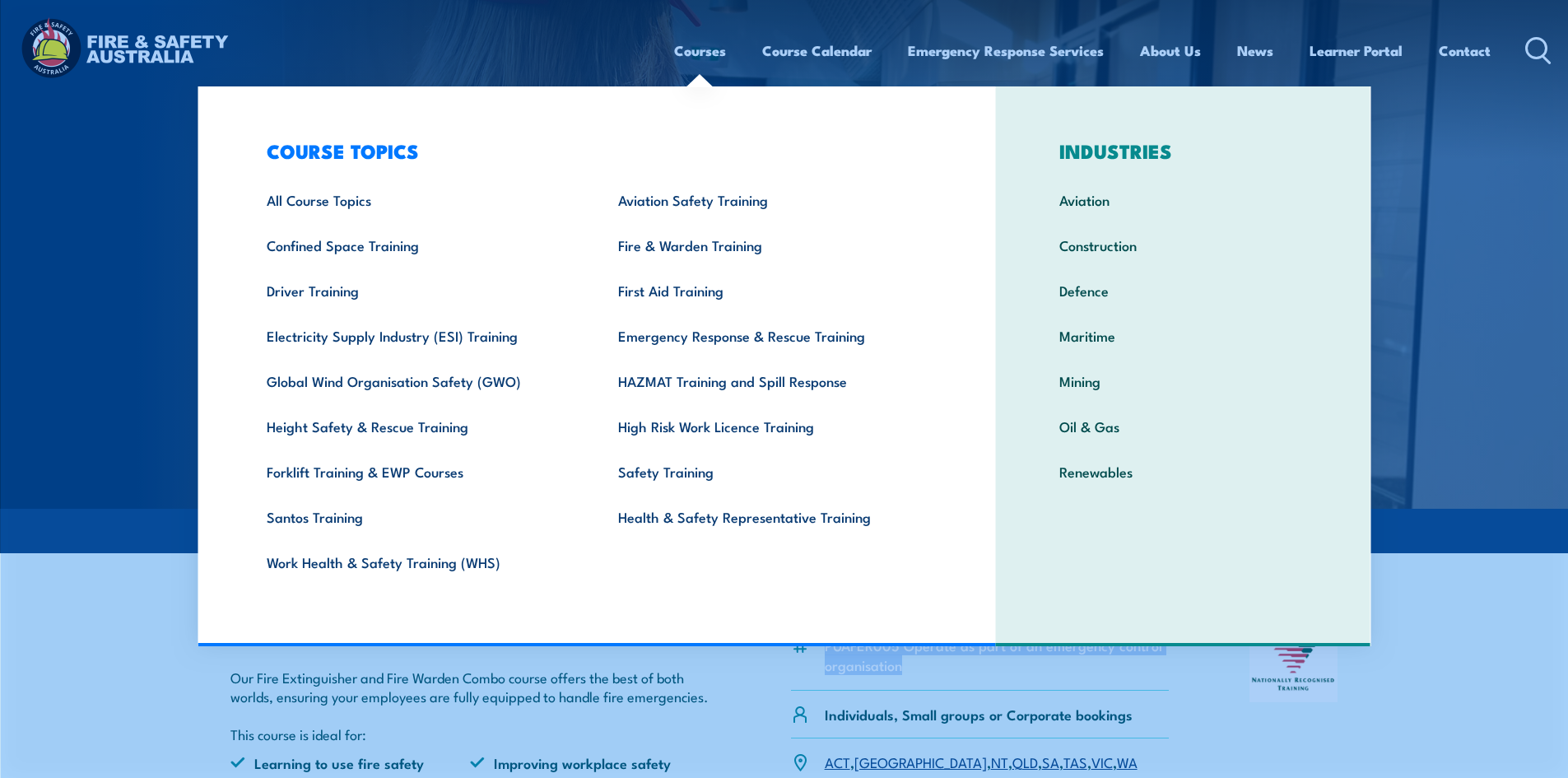
click at [697, 54] on link "Courses" at bounding box center [700, 51] width 52 height 44
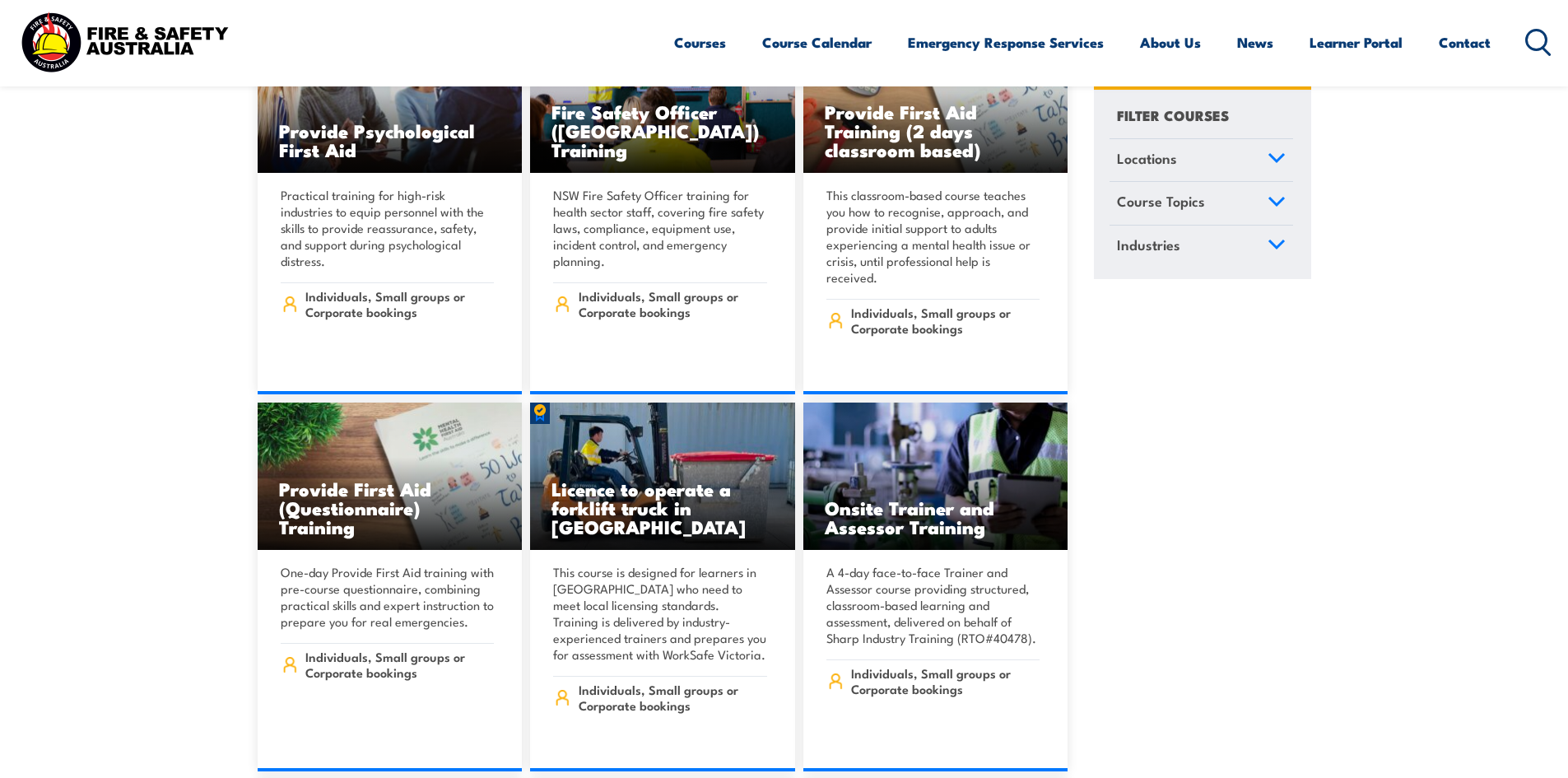
scroll to position [247, 0]
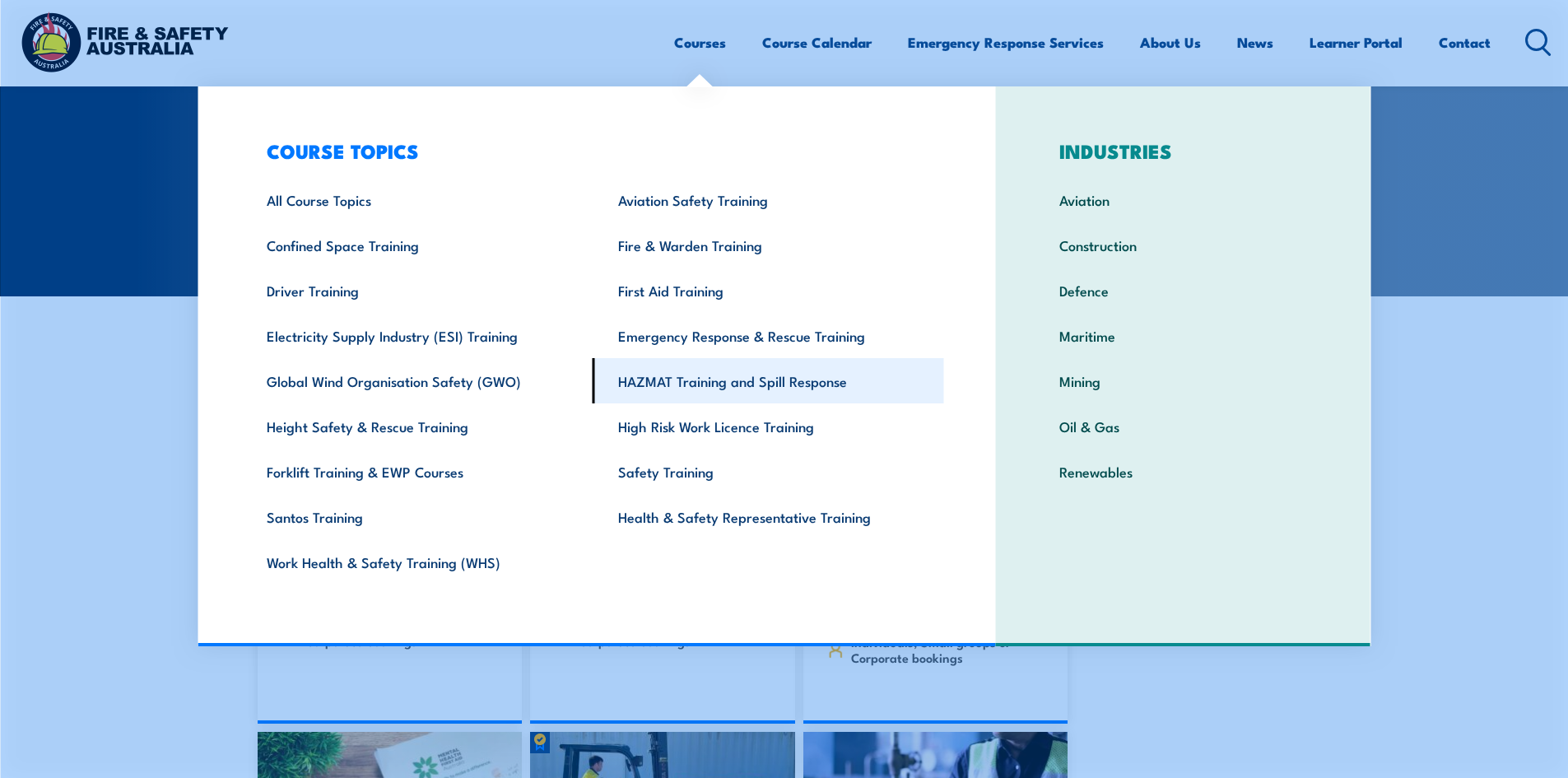
click at [680, 369] on link "HAZMAT Training and Spill Response" at bounding box center [768, 381] width 352 height 45
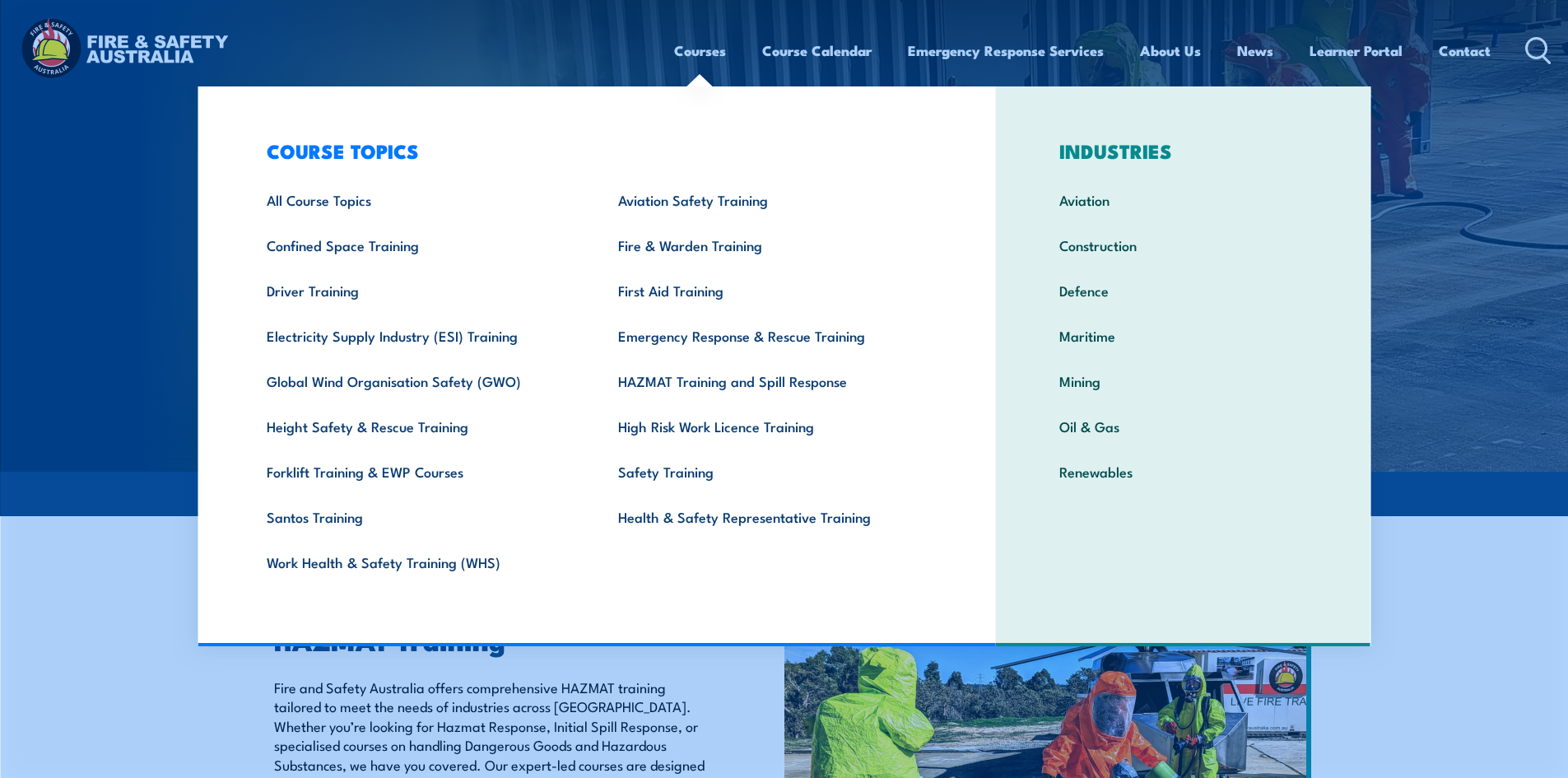
click at [704, 52] on link "Courses" at bounding box center [700, 51] width 52 height 44
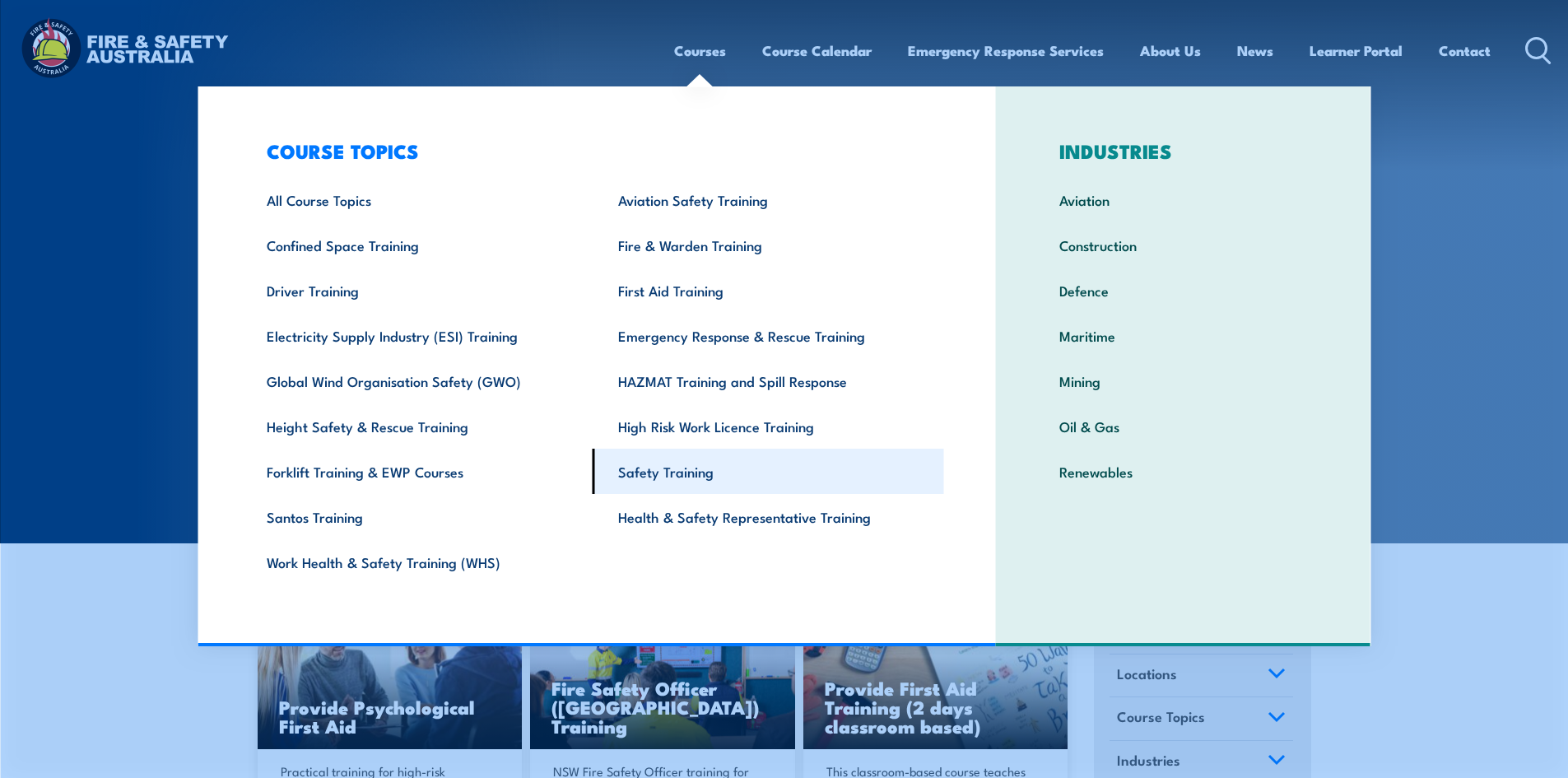
click at [679, 477] on link "Safety Training" at bounding box center [768, 470] width 352 height 45
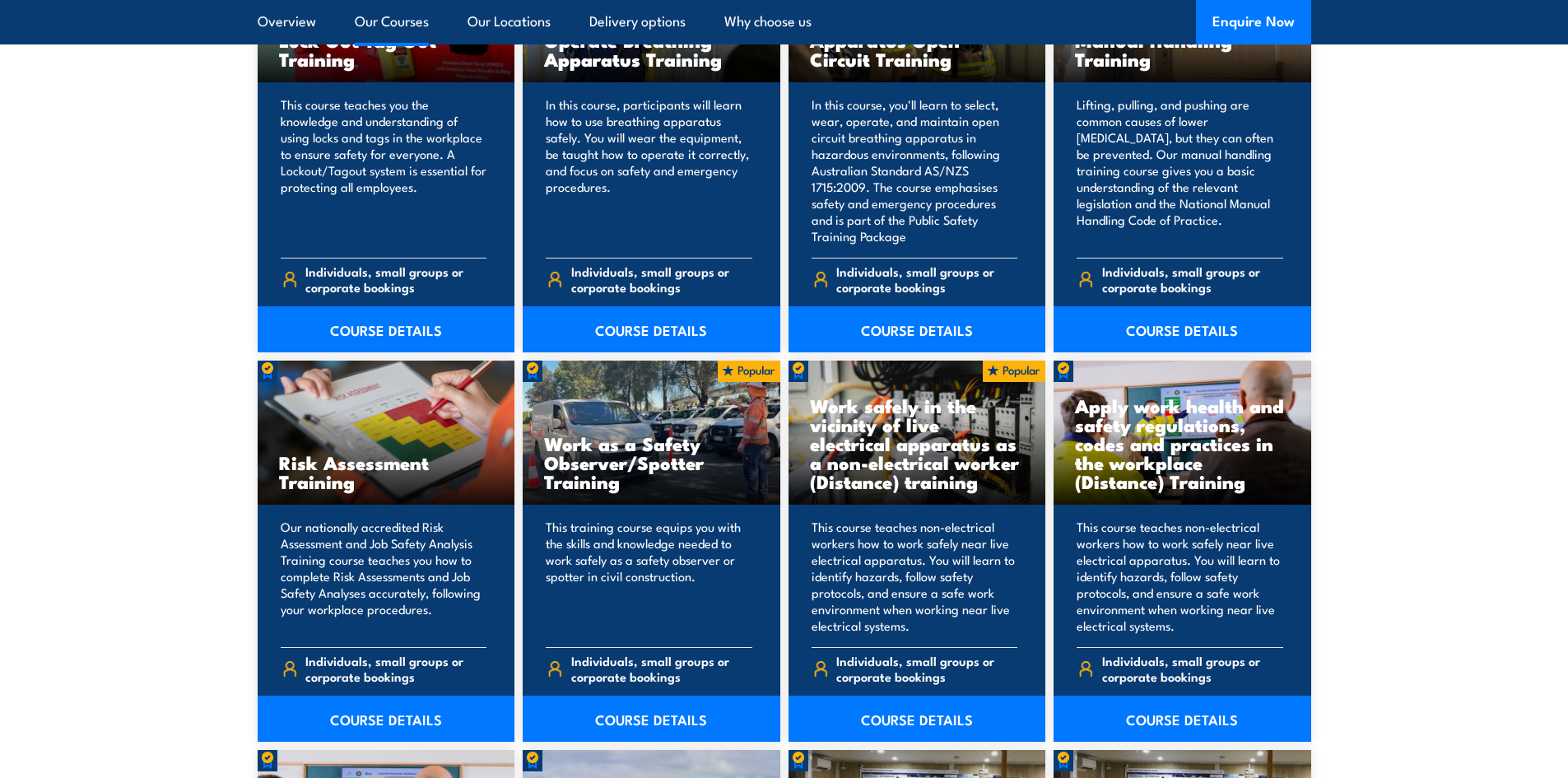
scroll to position [1896, 0]
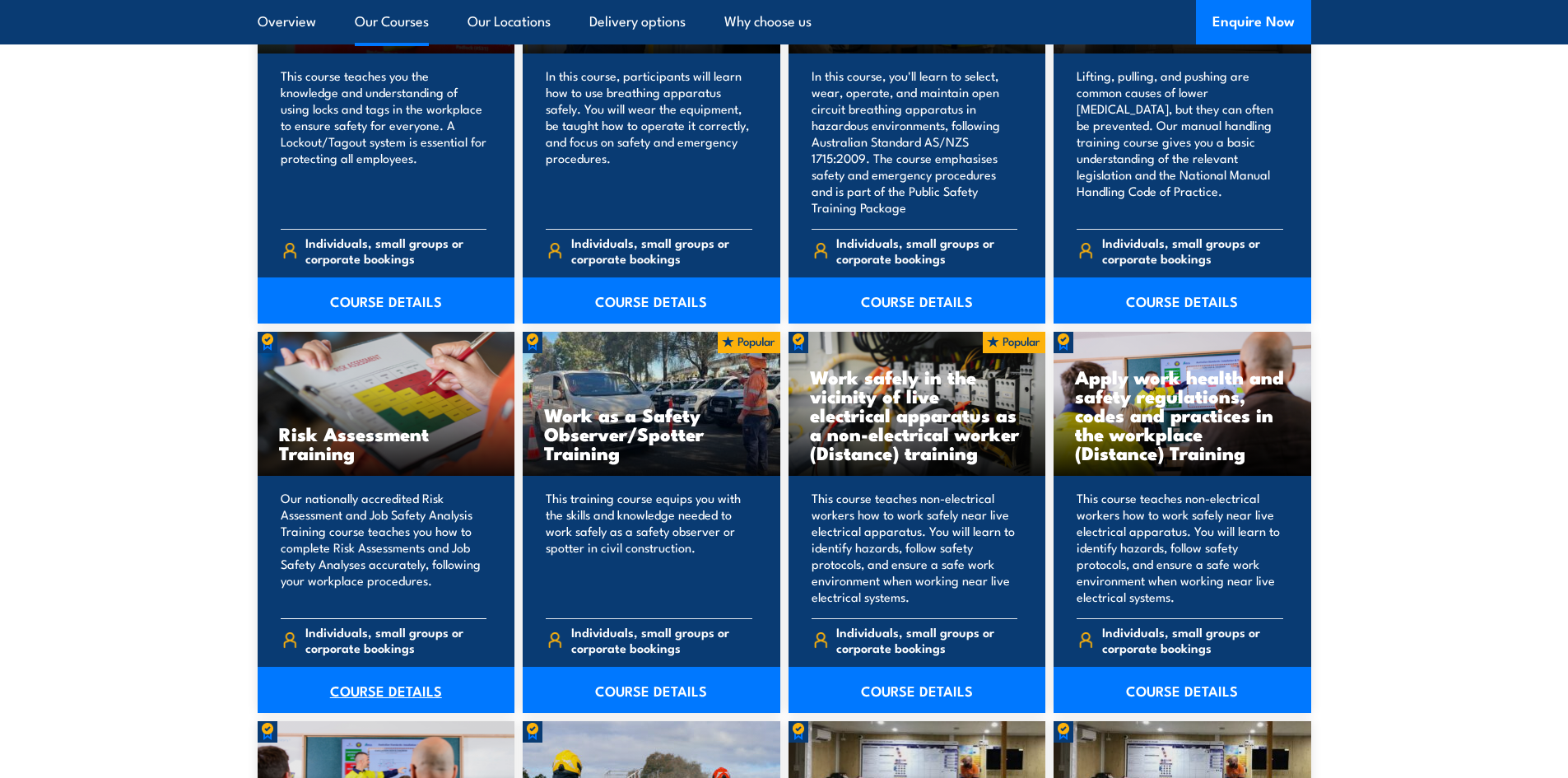
click at [392, 700] on link "COURSE DETAILS" at bounding box center [387, 690] width 258 height 46
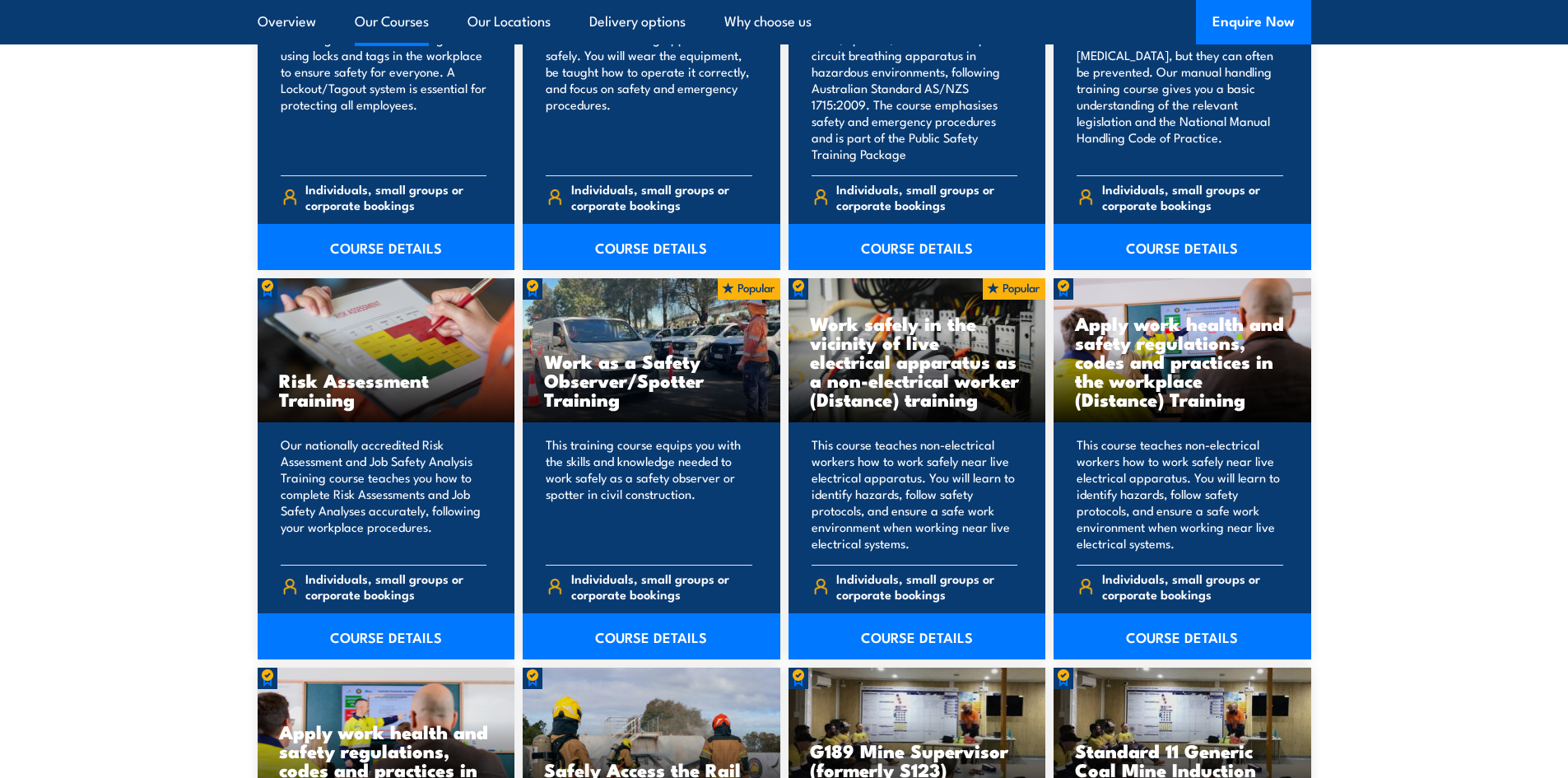
scroll to position [1978, 0]
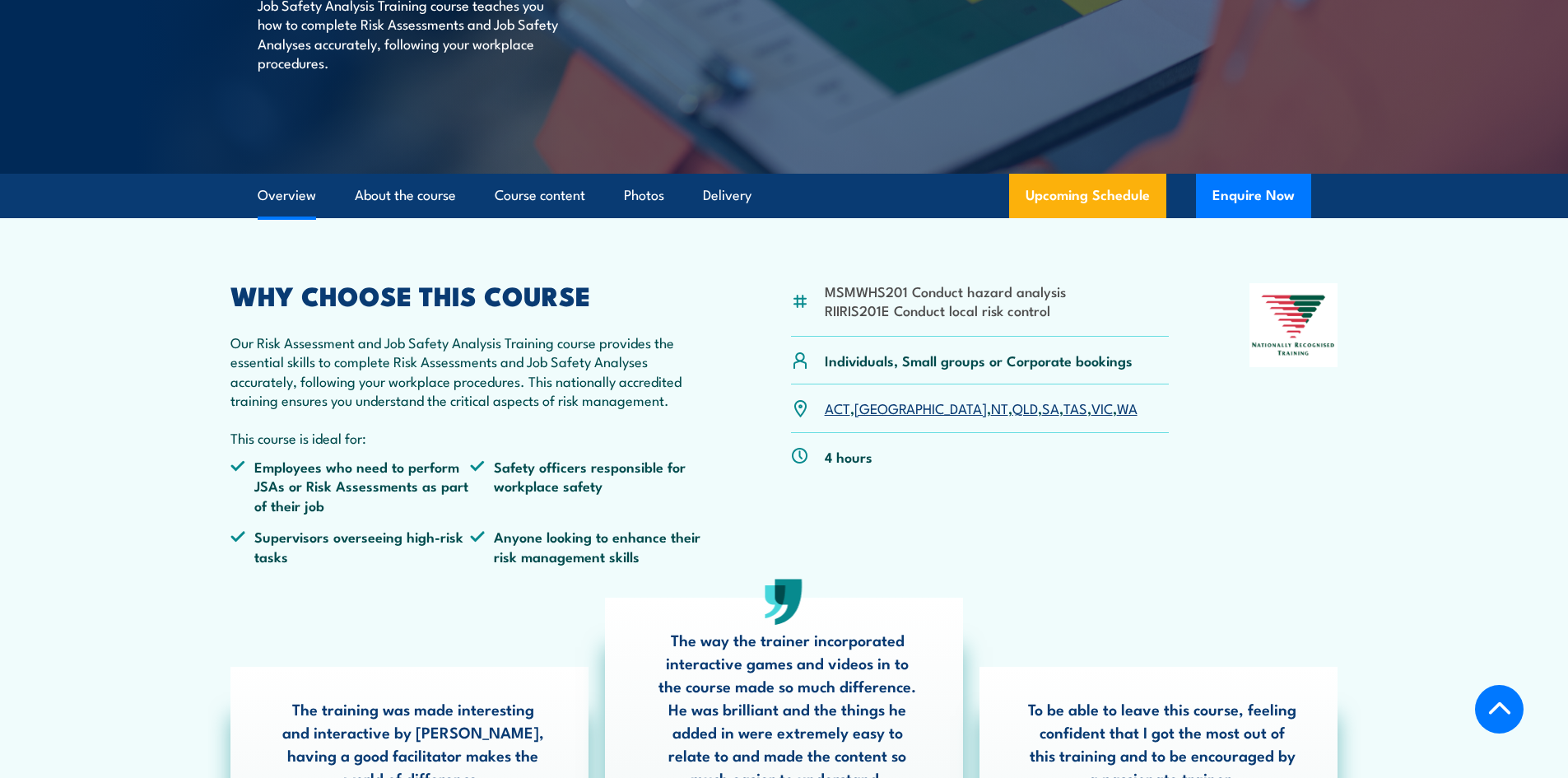
scroll to position [330, 0]
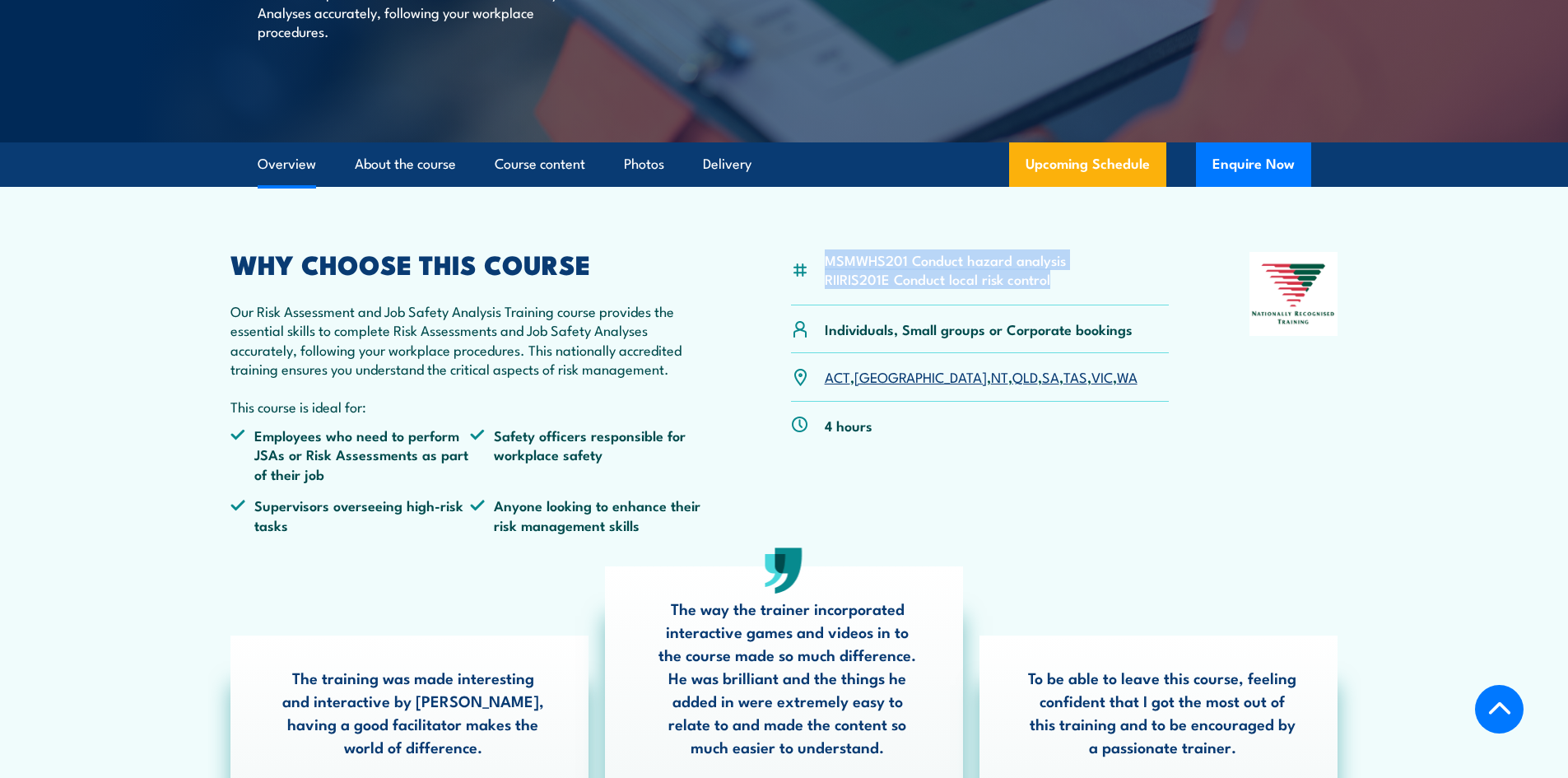
drag, startPoint x: 1056, startPoint y: 278, endPoint x: 829, endPoint y: 259, distance: 227.8
click at [829, 259] on ul "MSMWHS201 Conduct hazard analysis RIIRIS201E Conduct local risk control" at bounding box center [945, 270] width 241 height 39
copy ul "MSMWHS201 Conduct hazard analysis RIIRIS201E Conduct local risk control"
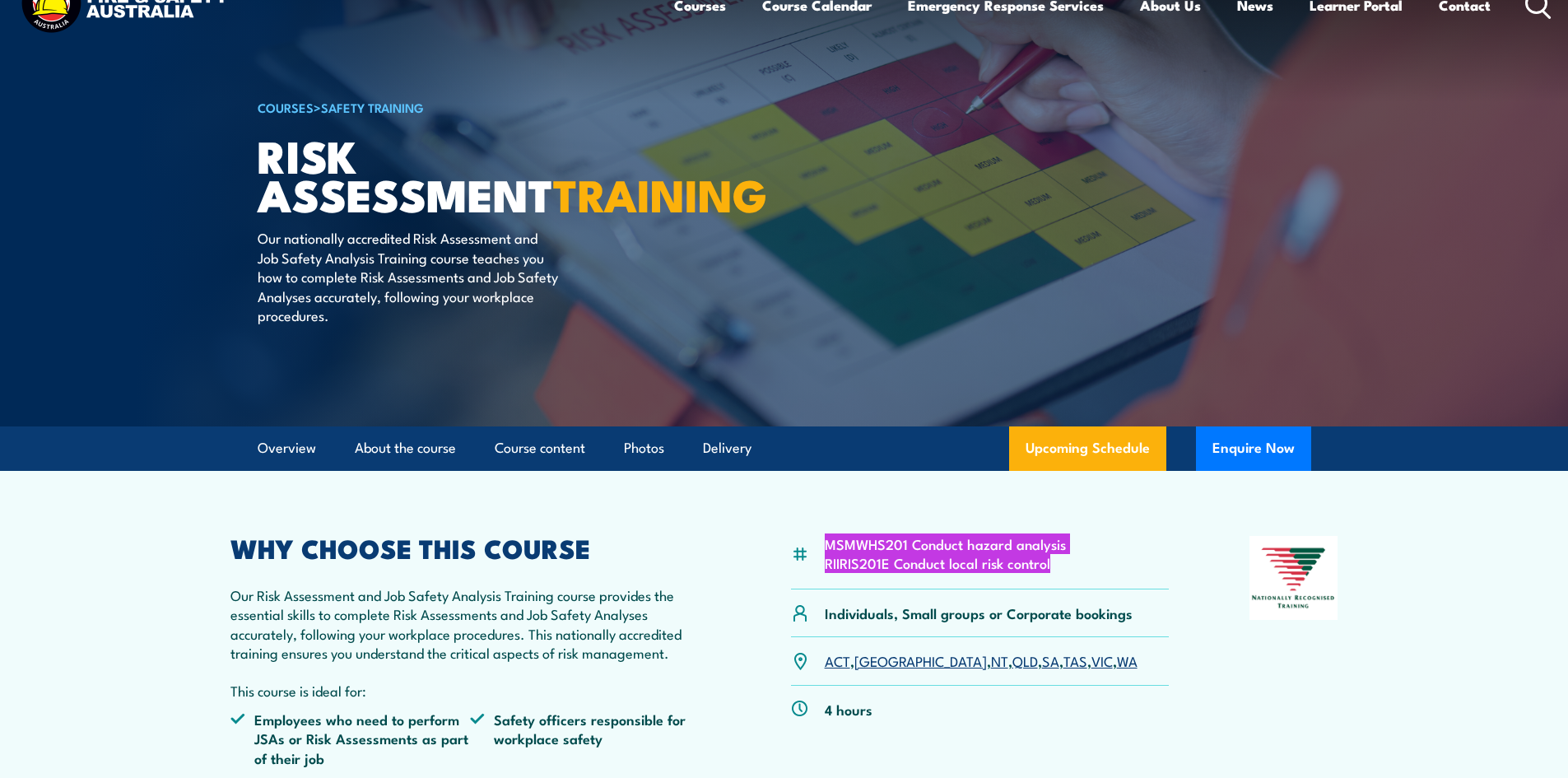
scroll to position [82, 0]
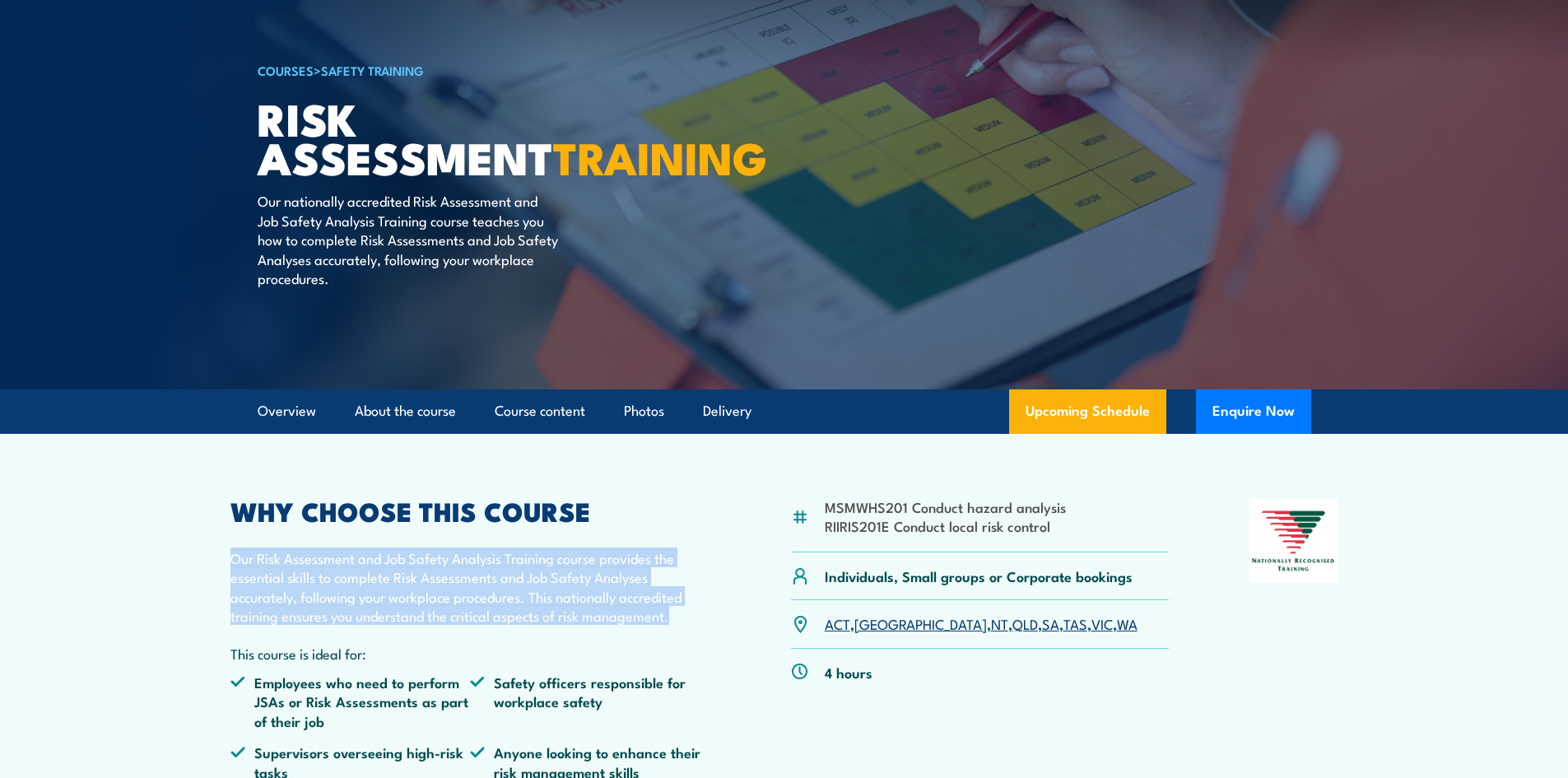
drag, startPoint x: 227, startPoint y: 560, endPoint x: 672, endPoint y: 624, distance: 449.6
click at [672, 624] on article "MSMWHS201 Conduct hazard analysis RIIRIS201E Conduct local risk control Individ…" at bounding box center [785, 767] width 1153 height 668
copy p "Our Risk Assessment and Job Safety Analysis Training course provides the essent…"
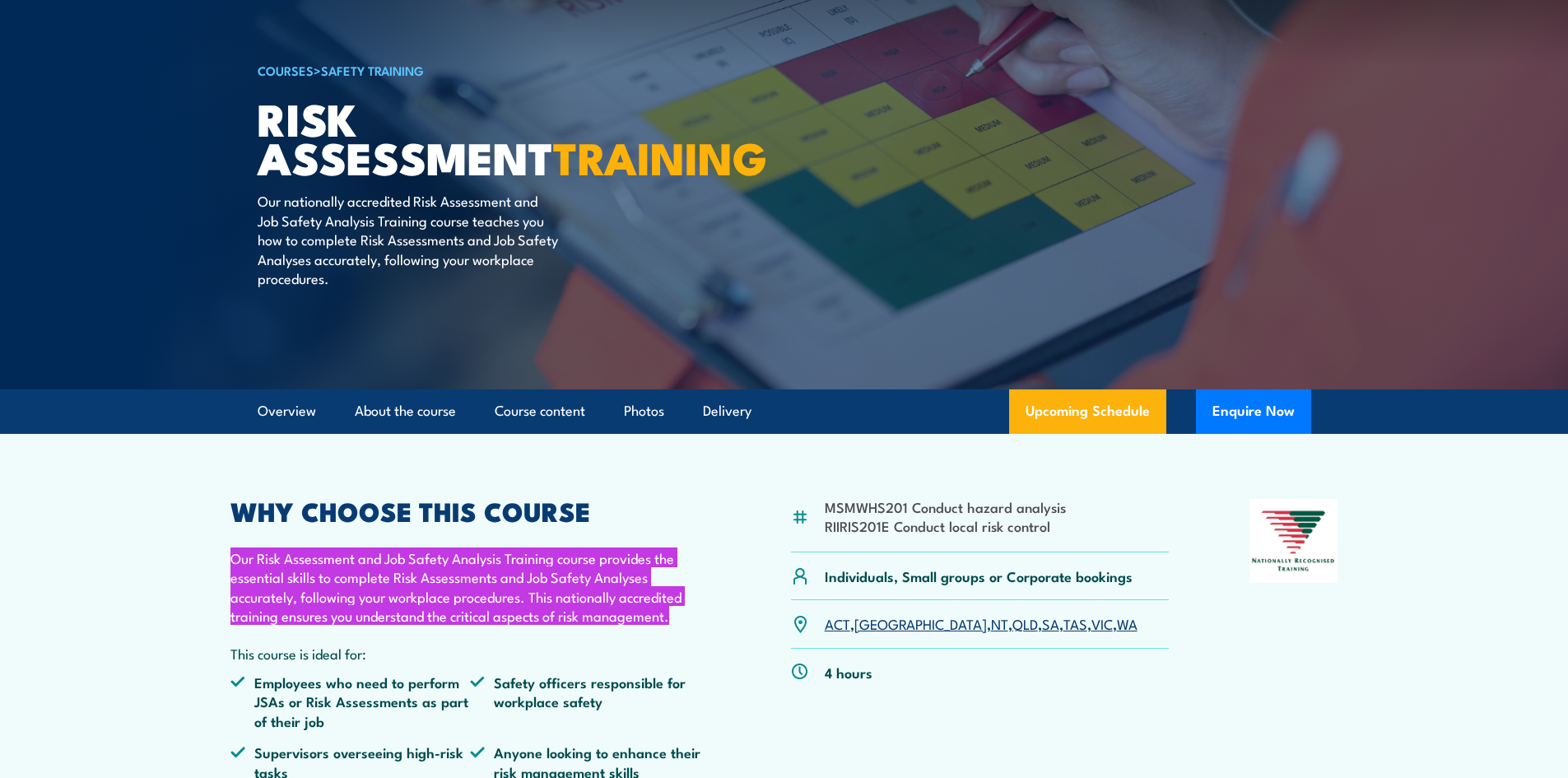
scroll to position [0, 0]
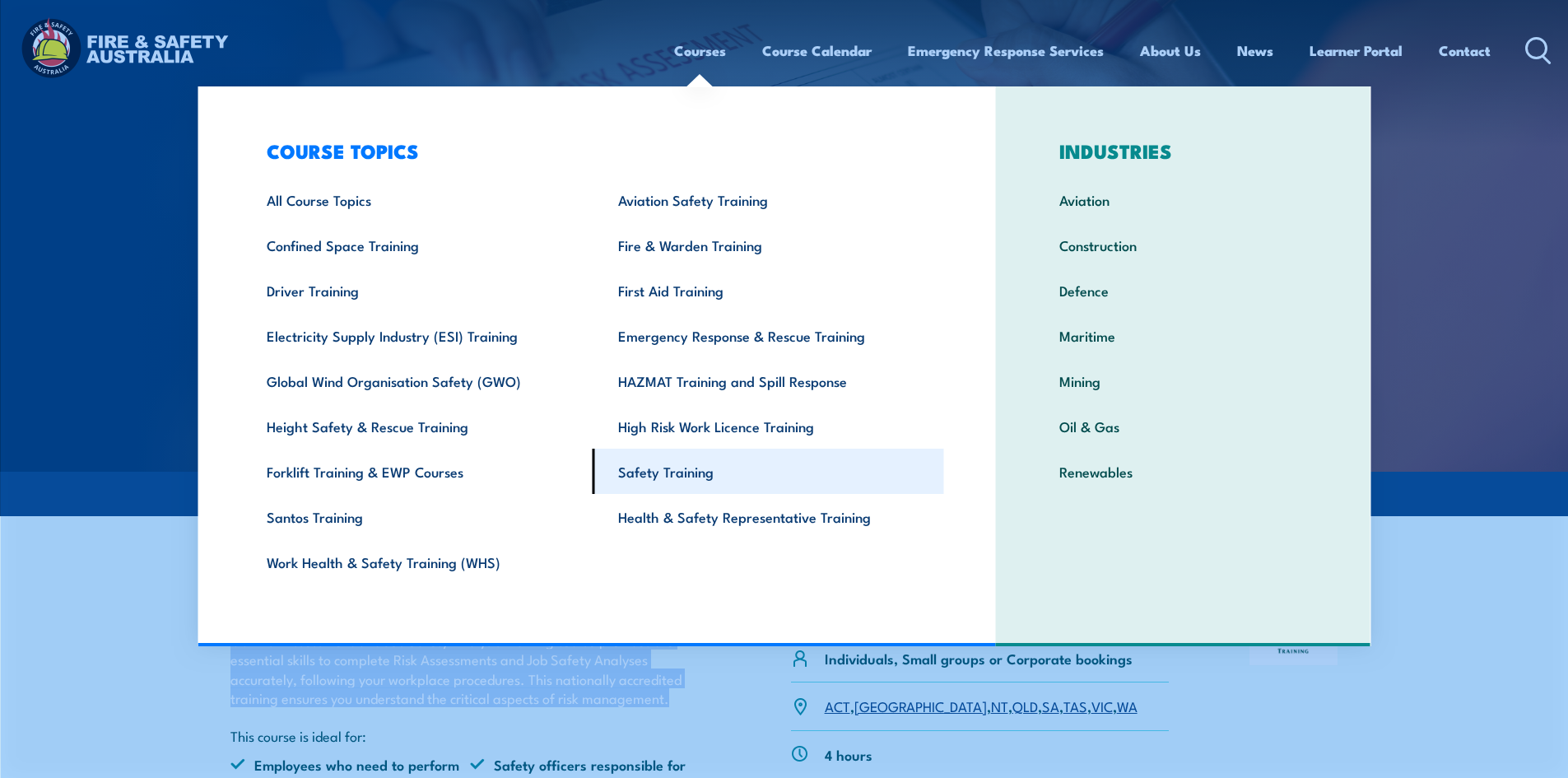
click at [706, 470] on link "Safety Training" at bounding box center [768, 470] width 352 height 45
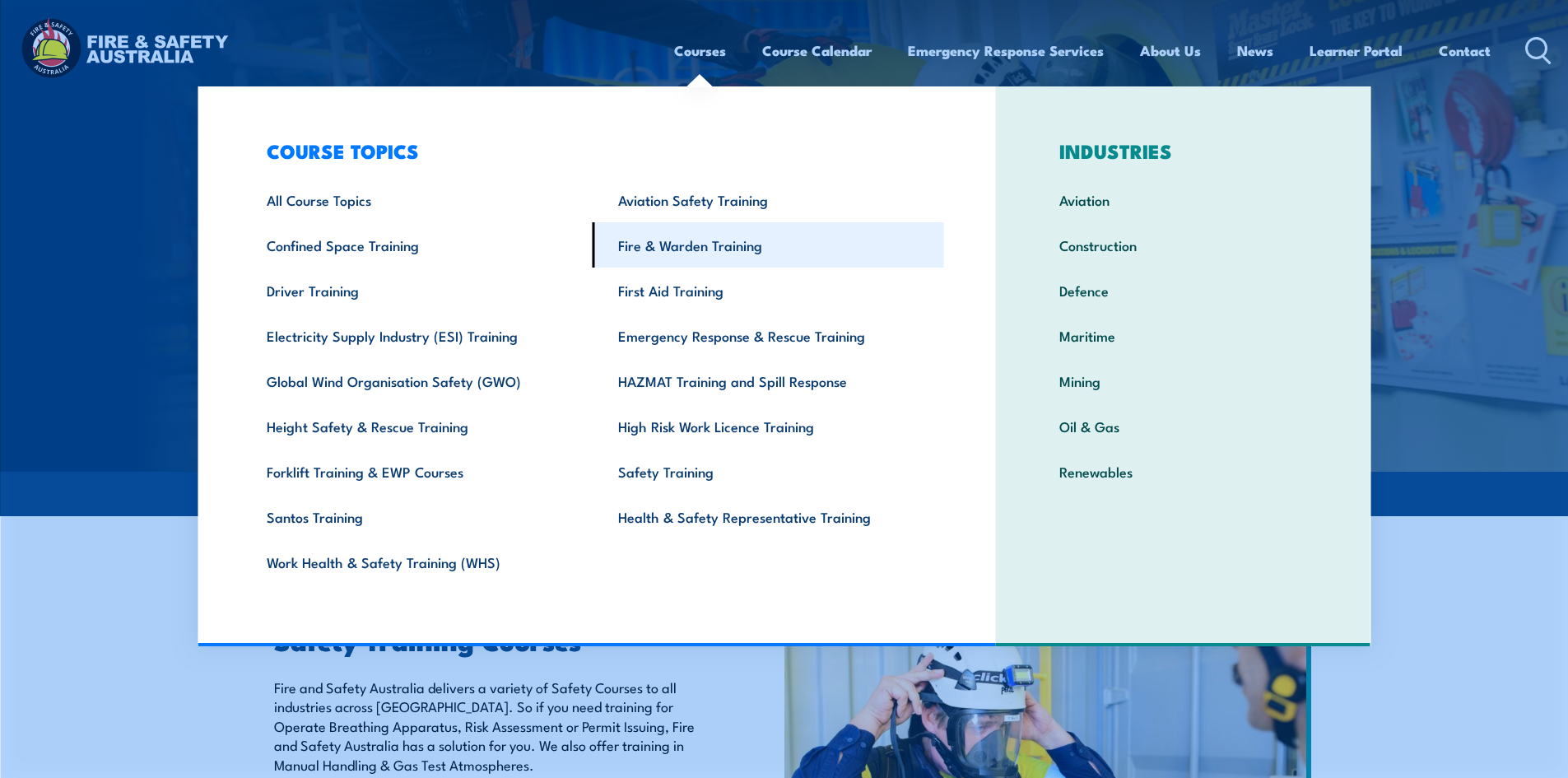
click at [720, 246] on link "Fire & Warden Training" at bounding box center [768, 245] width 352 height 45
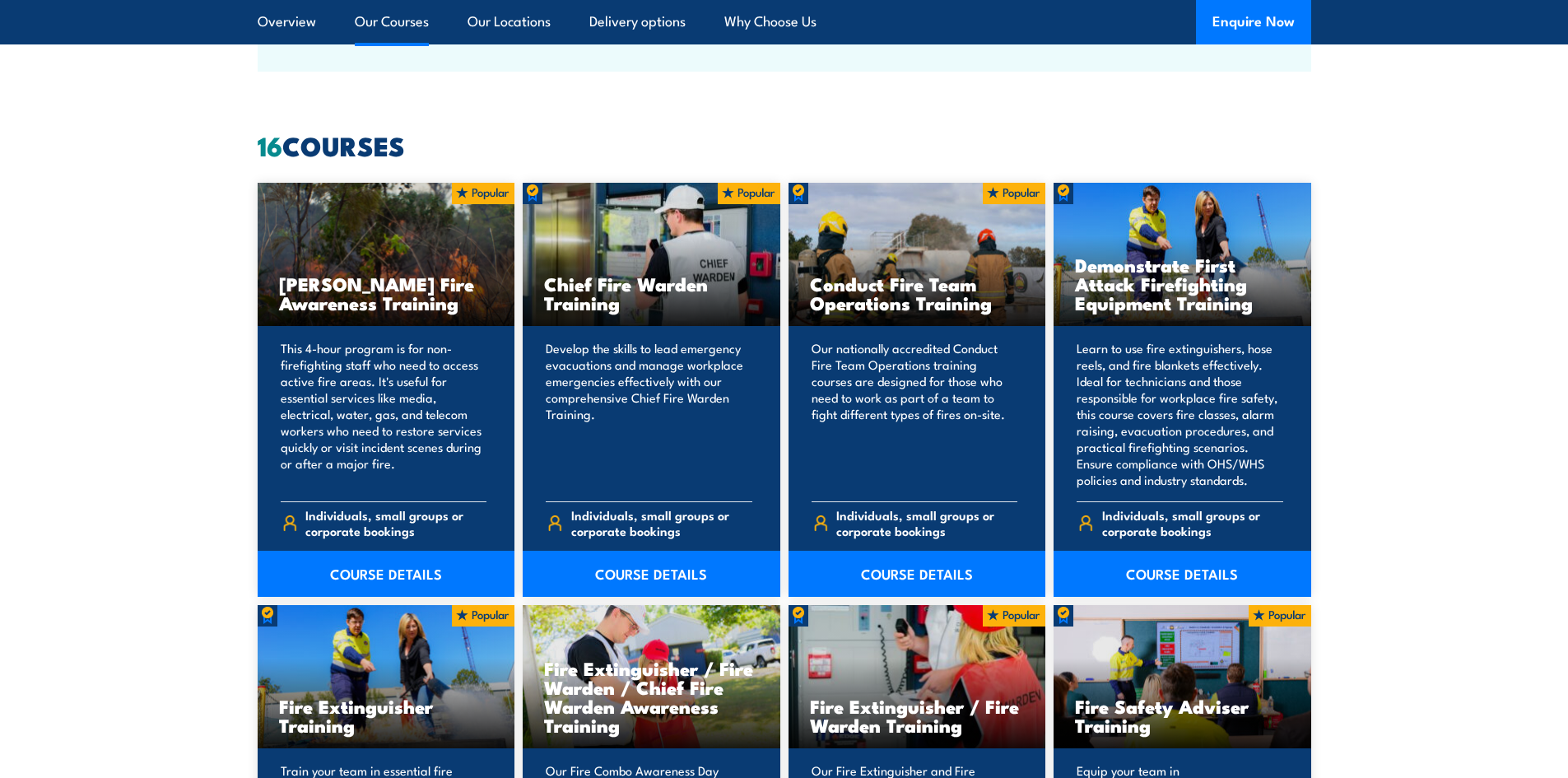
scroll to position [1234, 0]
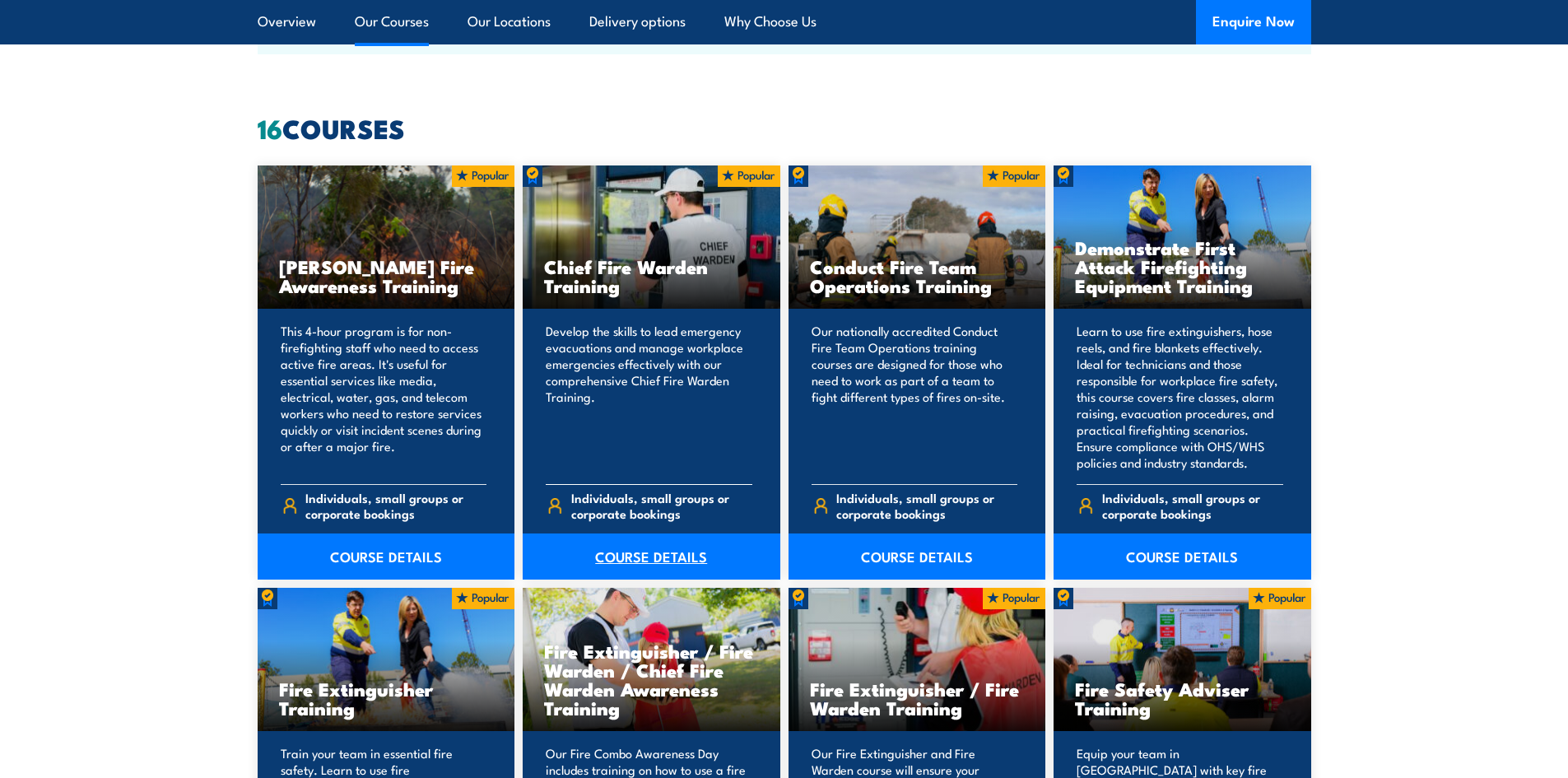
drag, startPoint x: 631, startPoint y: 556, endPoint x: 672, endPoint y: 559, distance: 41.1
click at [631, 556] on link "COURSE DETAILS" at bounding box center [651, 556] width 258 height 46
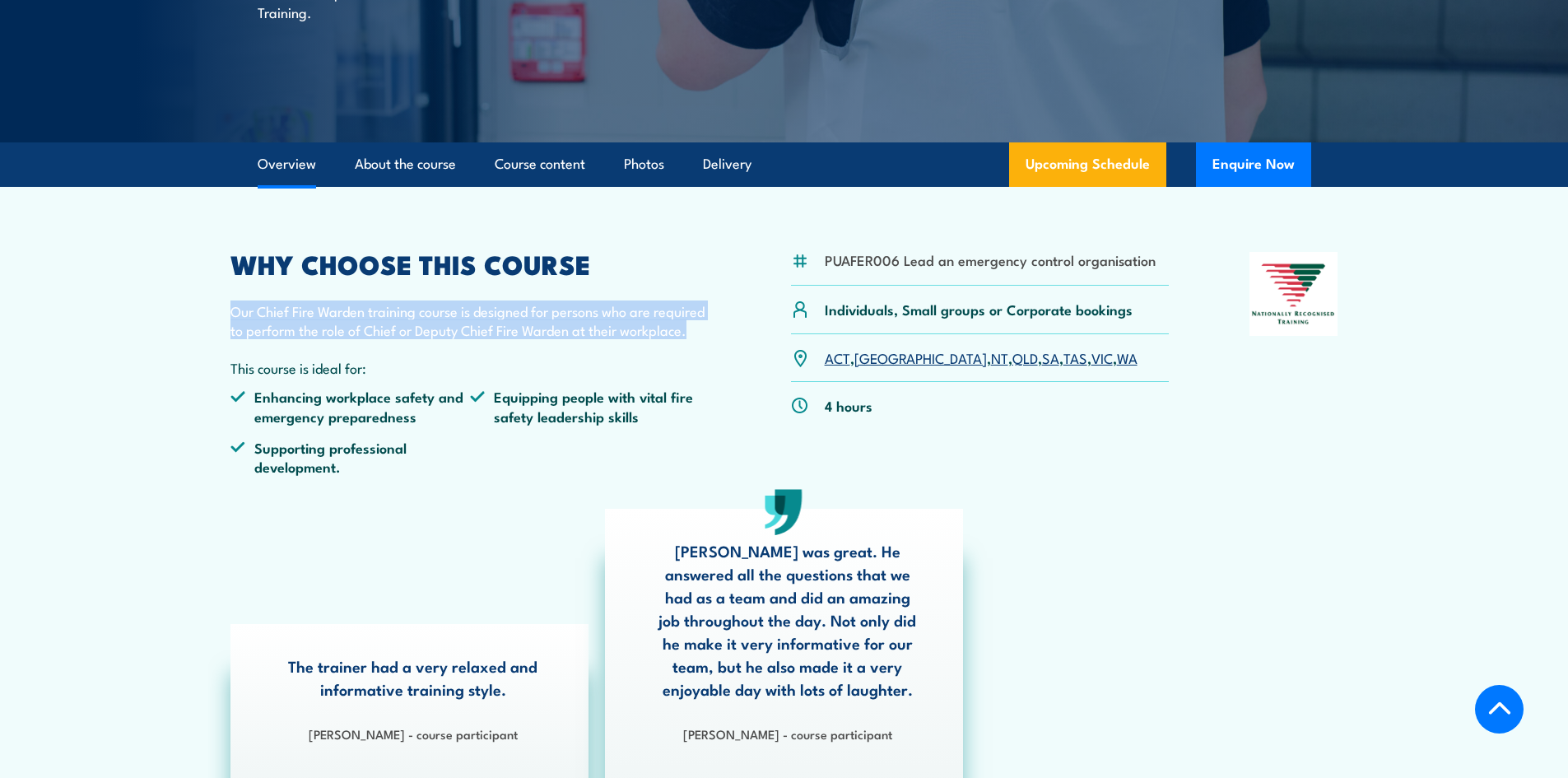
drag, startPoint x: 223, startPoint y: 313, endPoint x: 688, endPoint y: 339, distance: 465.7
click at [688, 339] on article "PUAFER006 Lead an emergency control organisation Individuals, Small groups or C…" at bounding box center [785, 482] width 1153 height 592
copy p "Our Chief Fire Warden training course is designed for persons who are required …"
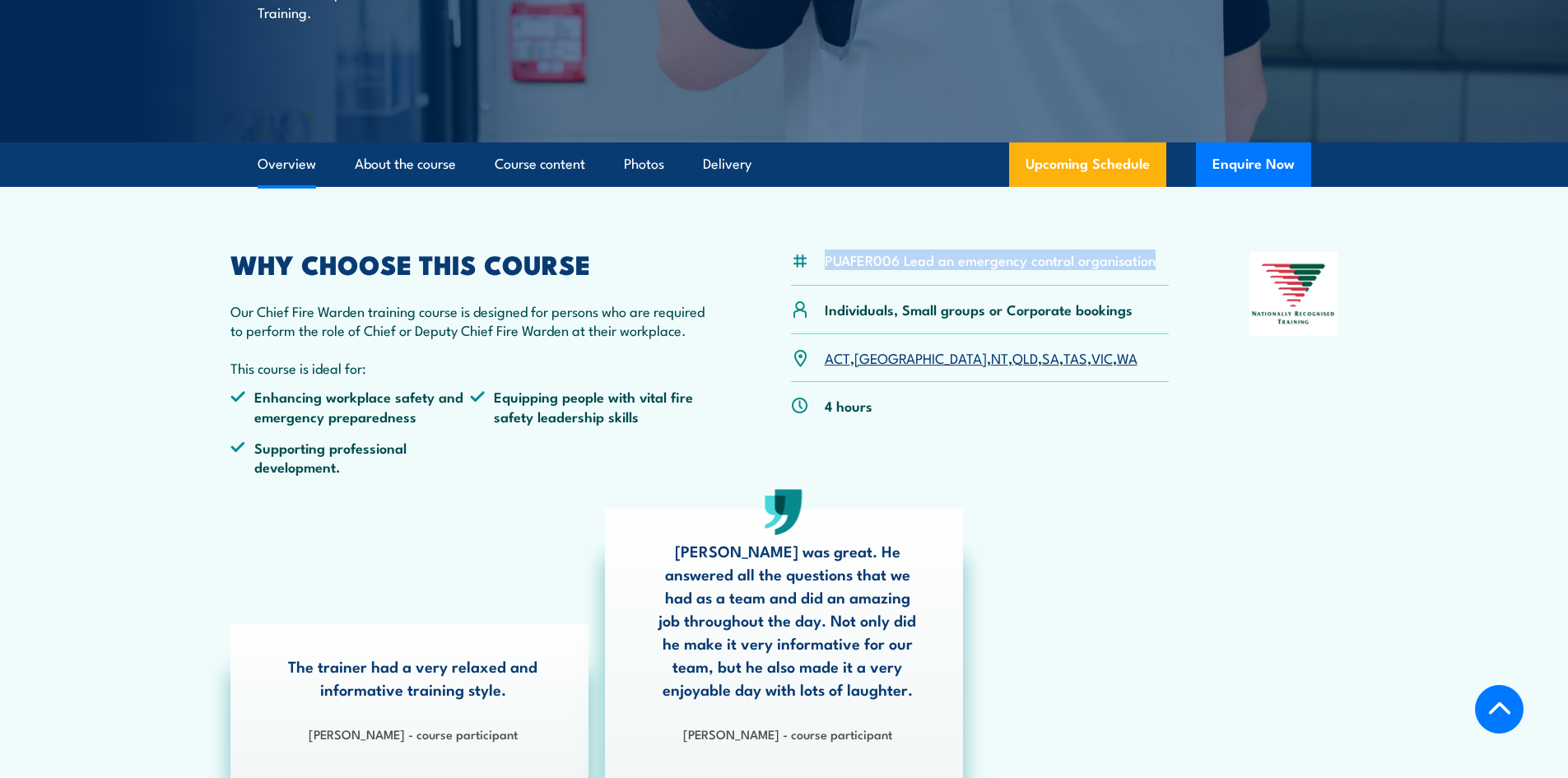
drag, startPoint x: 1152, startPoint y: 258, endPoint x: 825, endPoint y: 265, distance: 327.1
click at [825, 265] on li "PUAFER006 Lead an emergency control organisation" at bounding box center [990, 260] width 331 height 19
copy li "PUAFER006 Lead an emergency control organisation"
